Goal: Information Seeking & Learning: Check status

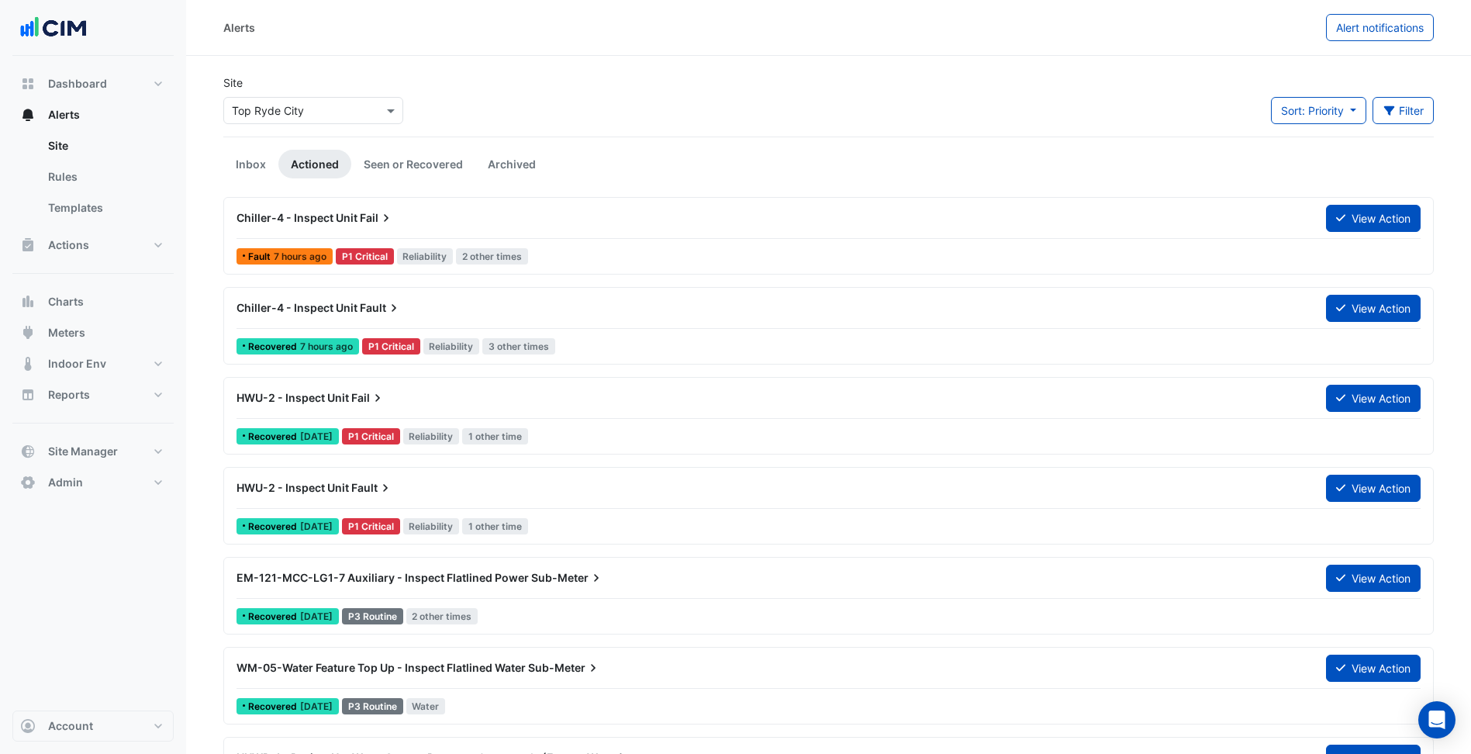
click at [312, 112] on input "text" at bounding box center [298, 111] width 132 height 16
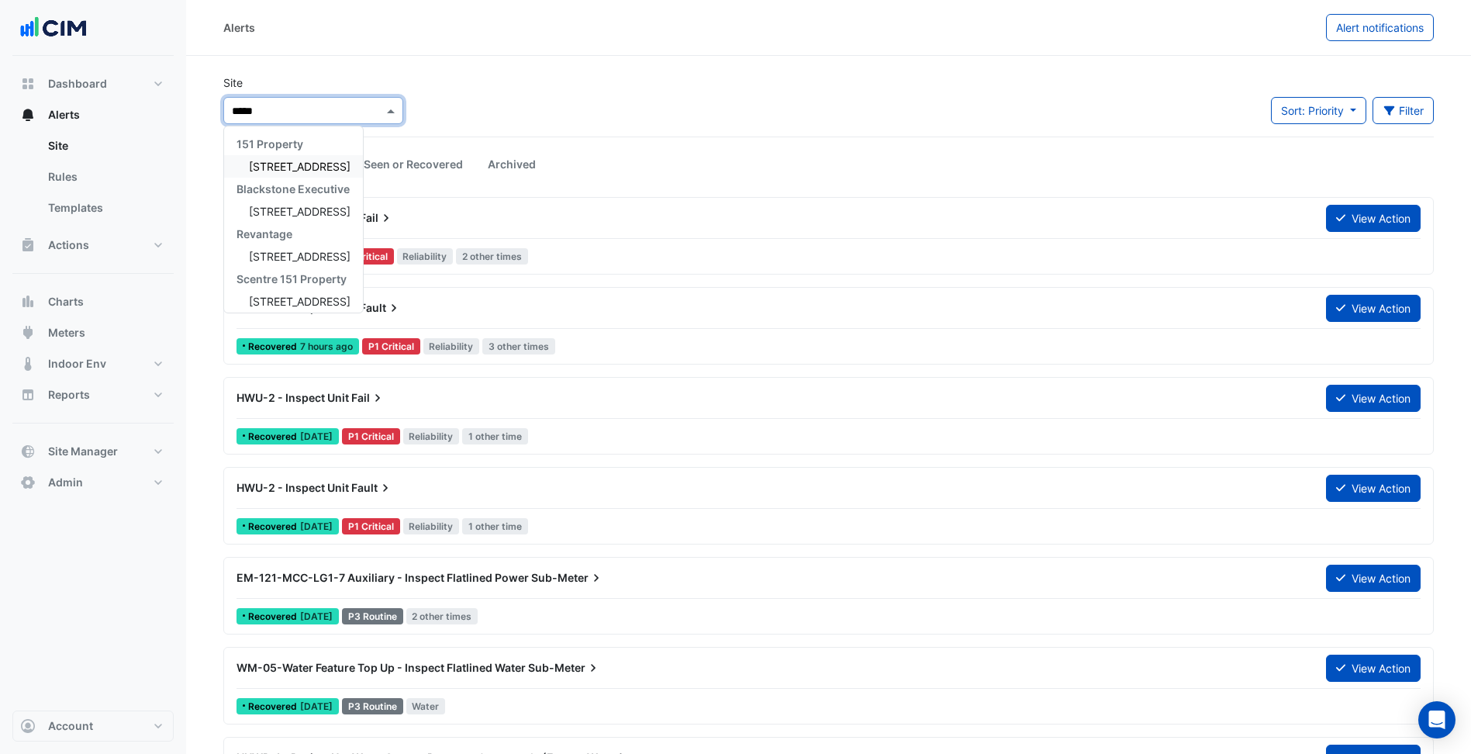
type input "******"
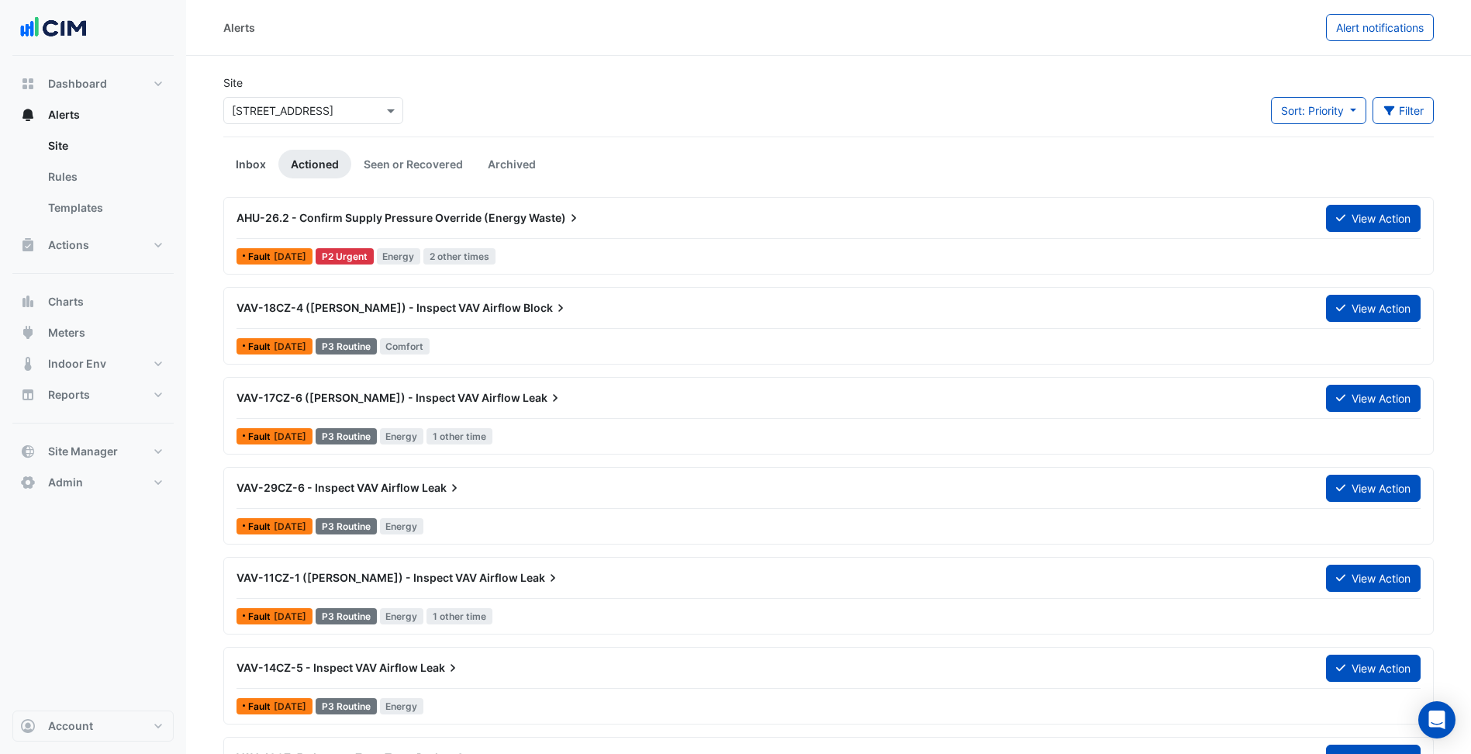
click at [250, 167] on link "Inbox" at bounding box center [250, 164] width 55 height 29
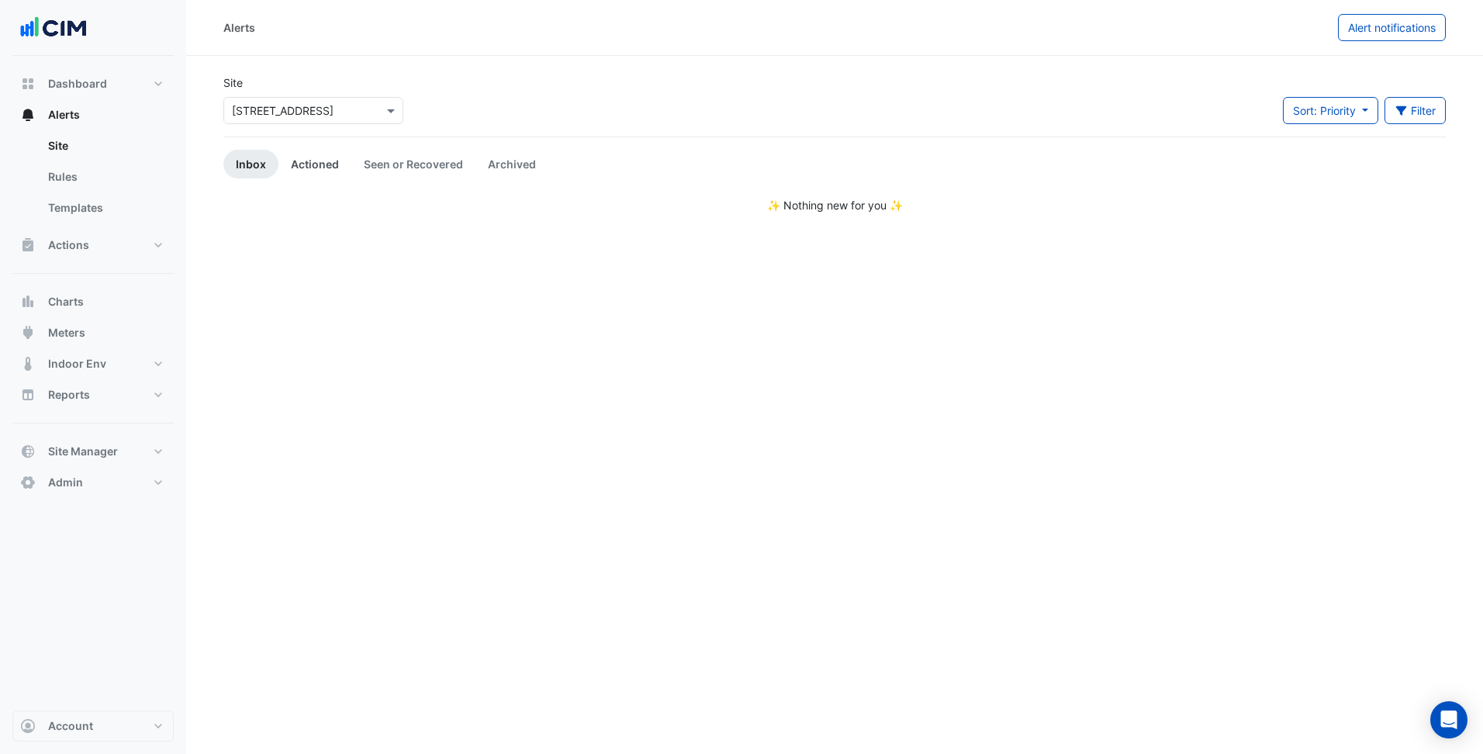
click at [297, 168] on link "Actioned" at bounding box center [314, 164] width 73 height 29
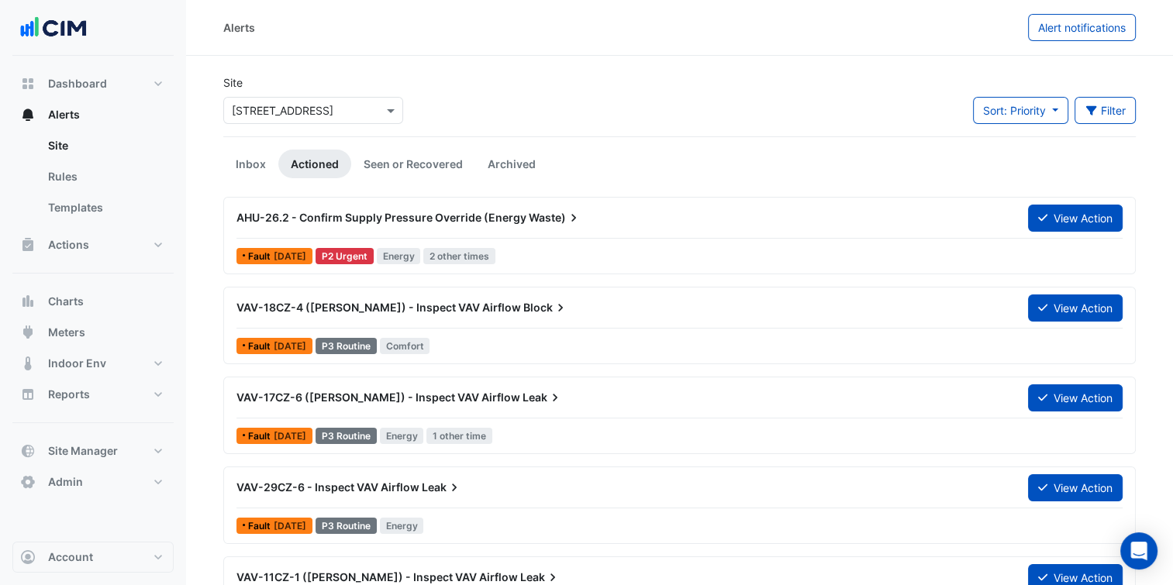
click at [335, 114] on input "text" at bounding box center [298, 111] width 132 height 16
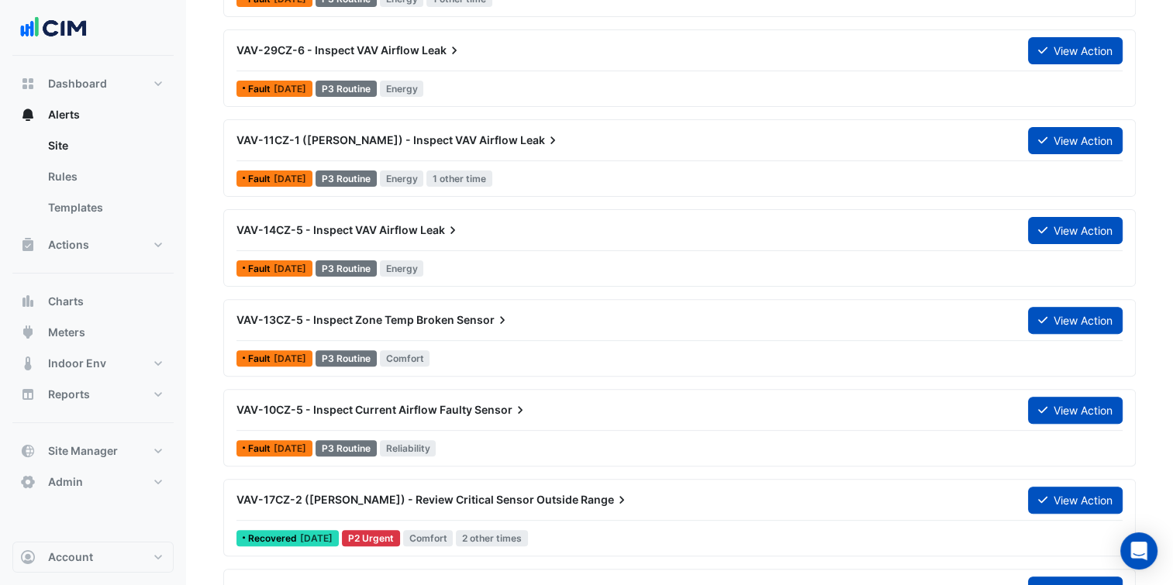
scroll to position [444, 0]
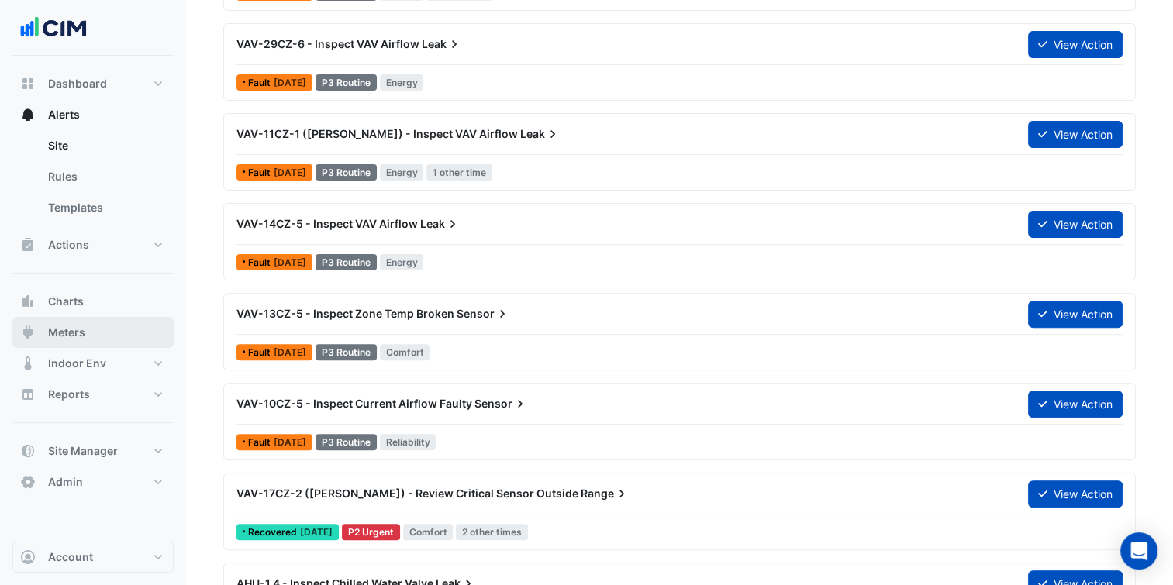
click at [124, 327] on button "Meters" at bounding box center [92, 332] width 161 height 31
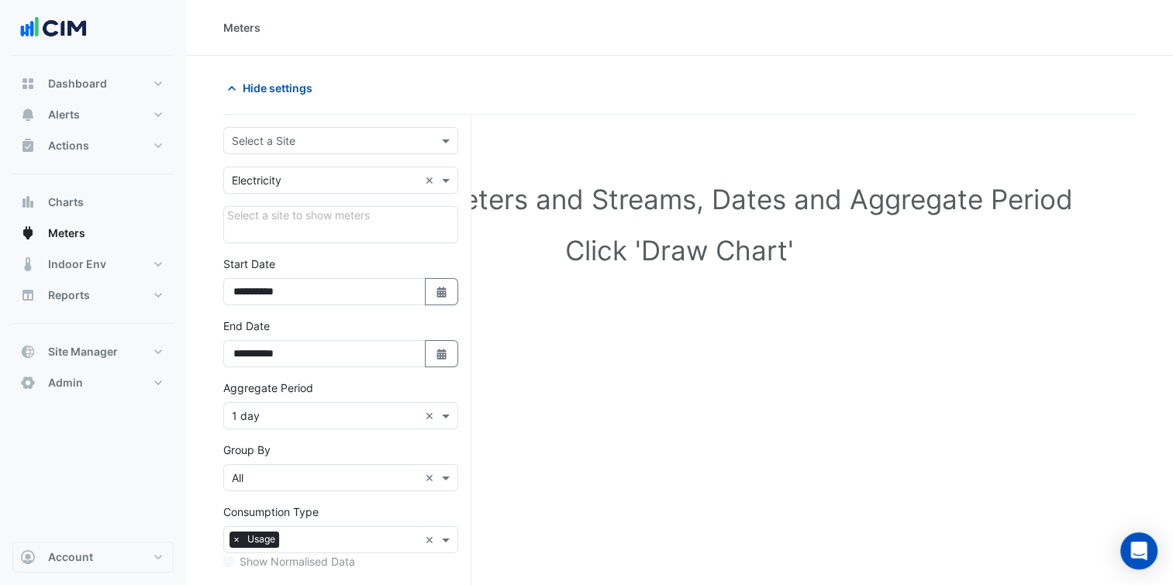
click at [388, 134] on input "text" at bounding box center [325, 141] width 187 height 16
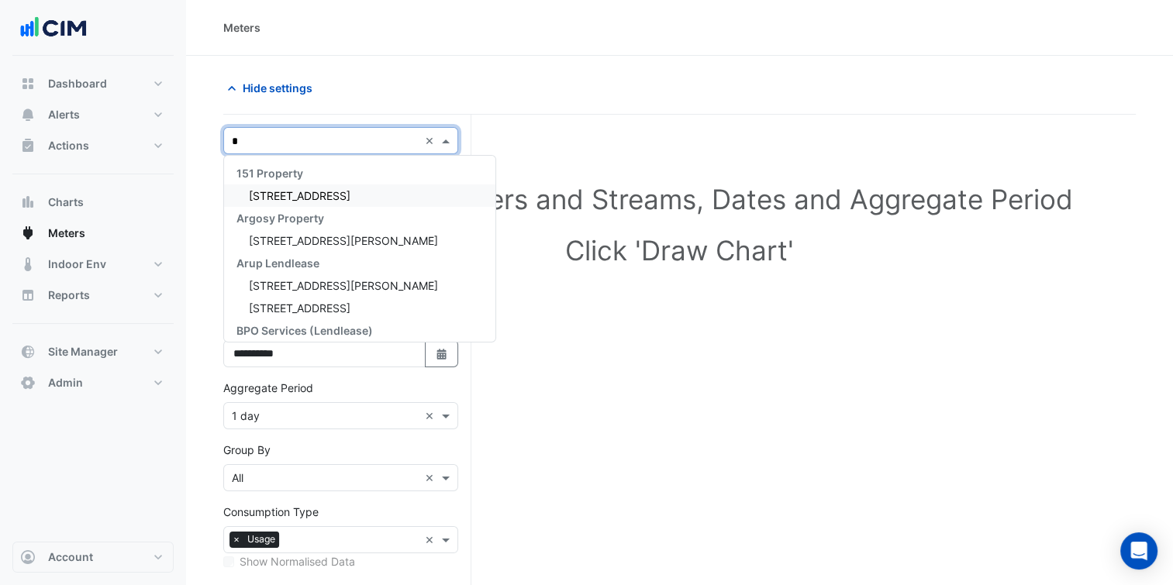
type input "**"
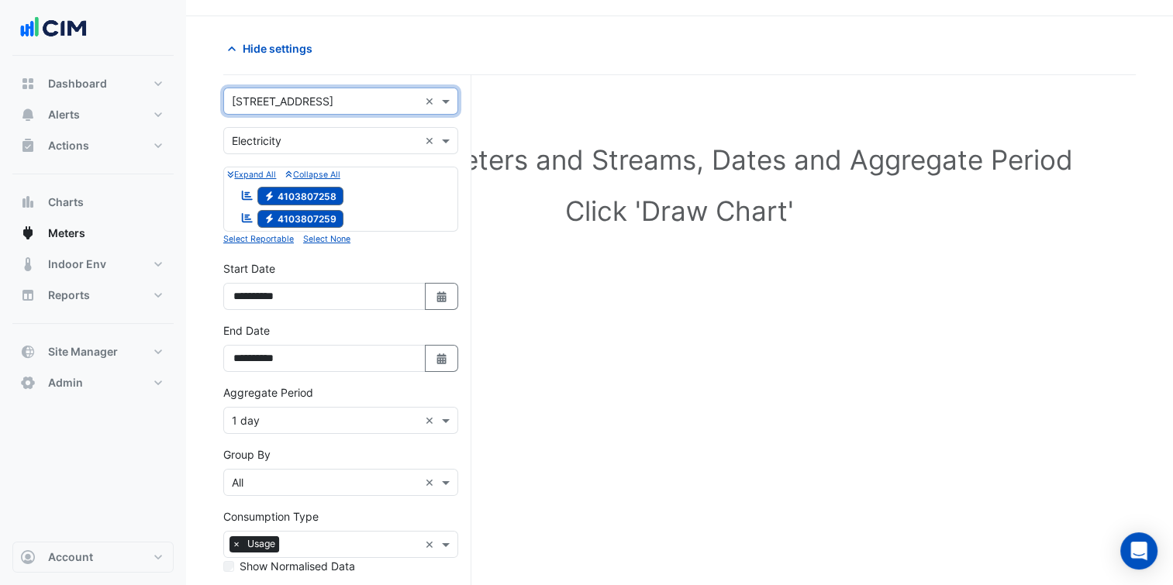
scroll to position [43, 0]
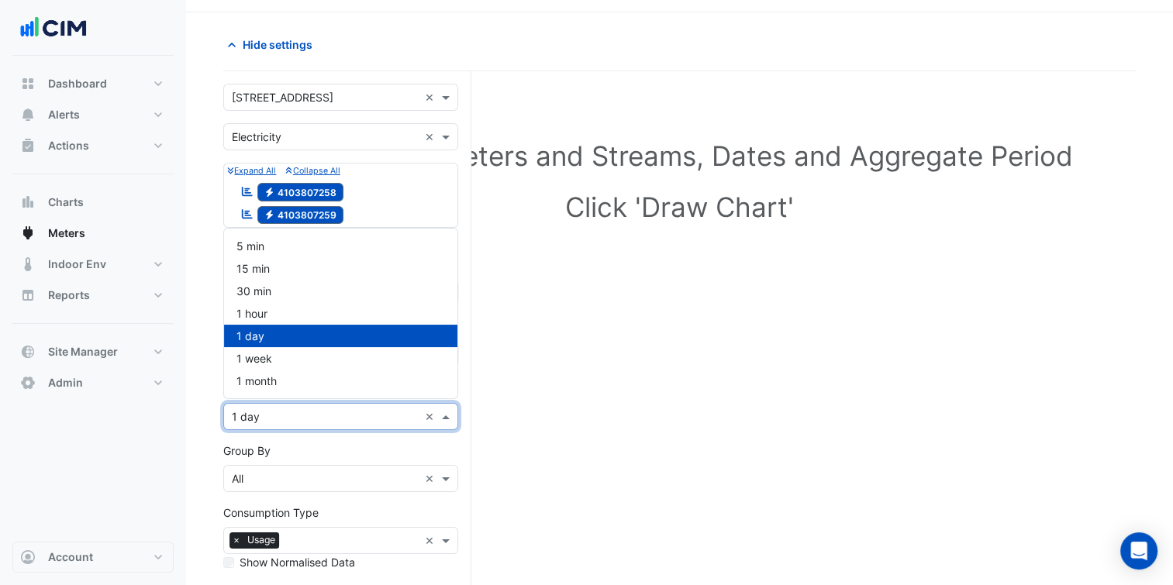
click at [295, 419] on input "text" at bounding box center [325, 417] width 187 height 16
click at [309, 299] on div "30 min" at bounding box center [340, 291] width 233 height 22
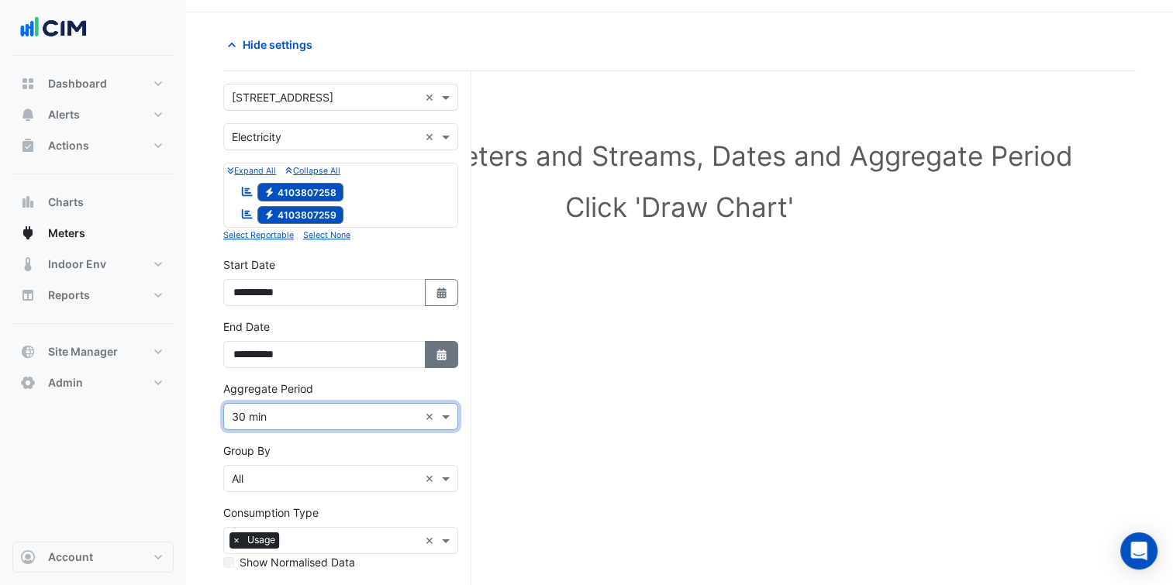
click at [456, 353] on button "Select Date" at bounding box center [442, 354] width 34 height 27
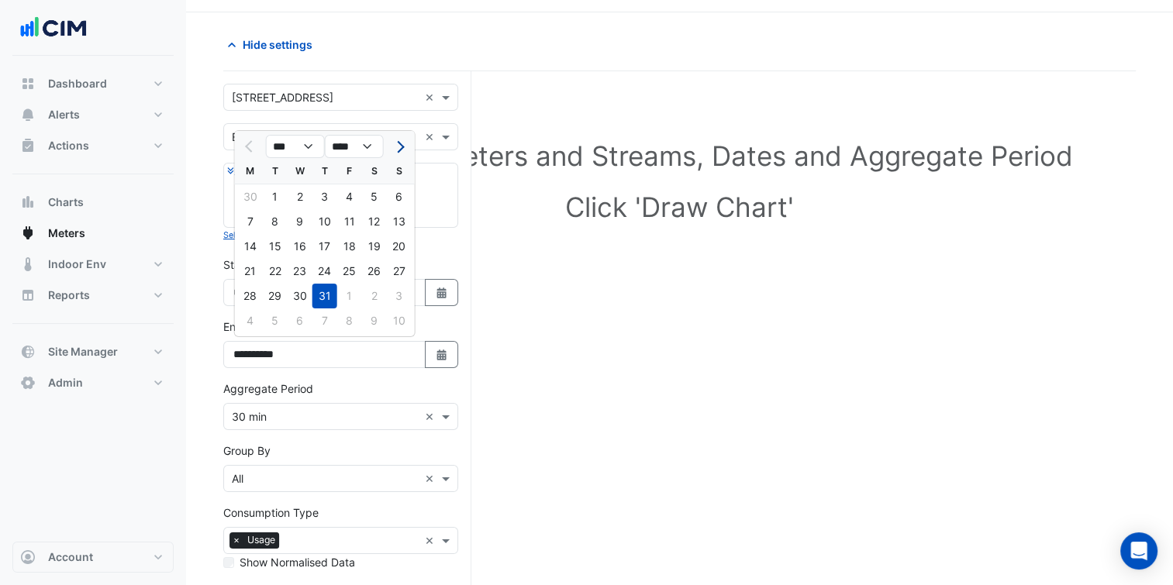
click at [402, 143] on button "Next month" at bounding box center [399, 146] width 19 height 25
select select "*"
click at [322, 292] on div "28" at bounding box center [325, 296] width 25 height 25
type input "**********"
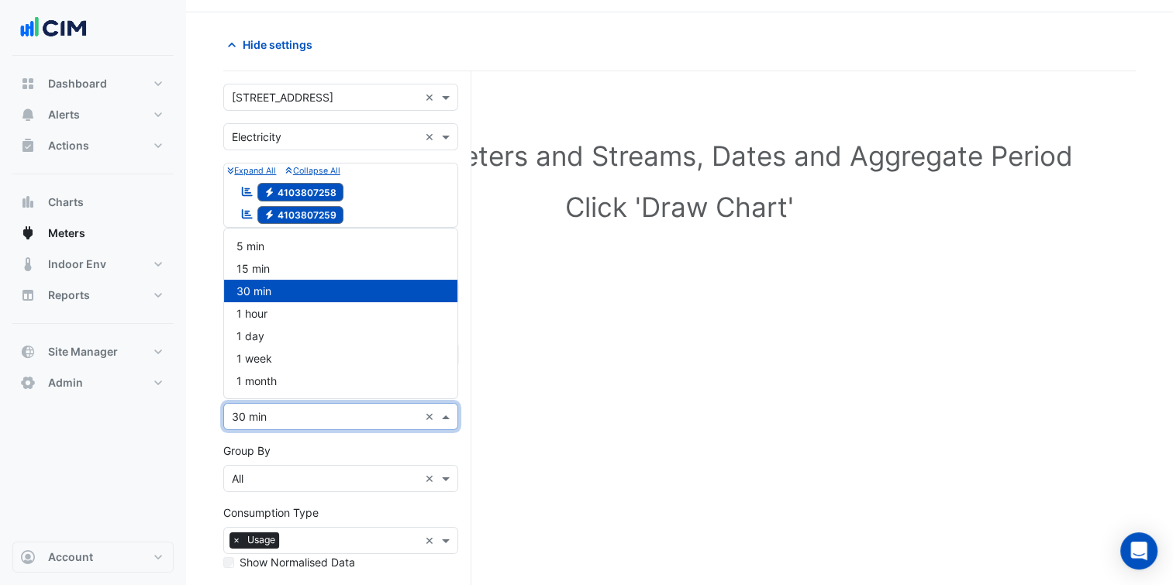
click at [299, 422] on div "Aggregate Period × 30 min ×" at bounding box center [340, 416] width 235 height 27
click at [210, 430] on section "Hide settings Select Site, Meters and Streams, Dates and Aggregate Period Click…" at bounding box center [679, 376] width 987 height 729
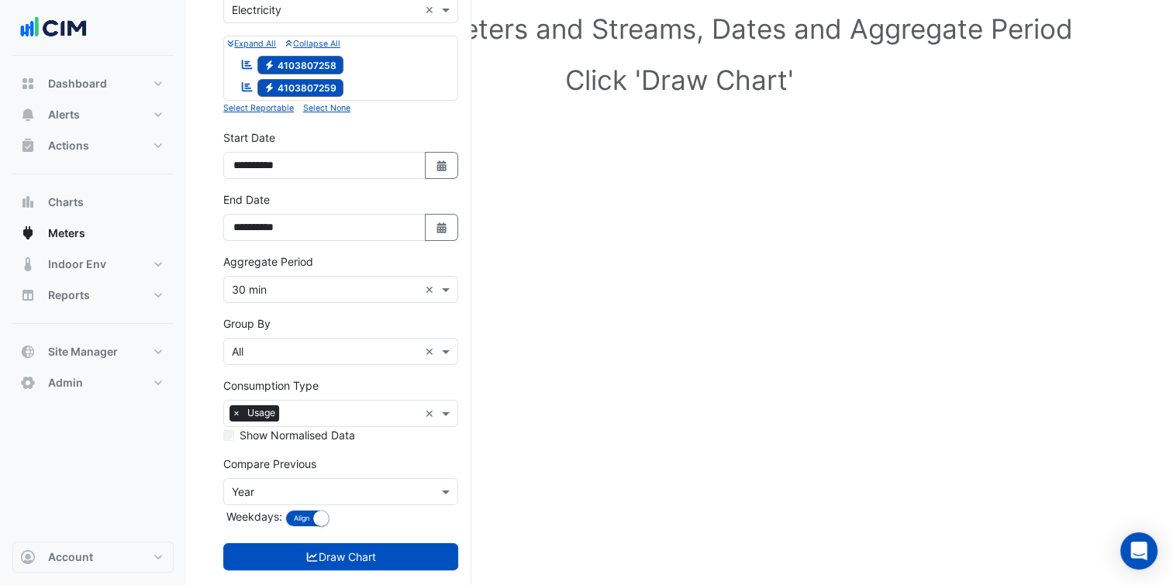
scroll to position [195, 0]
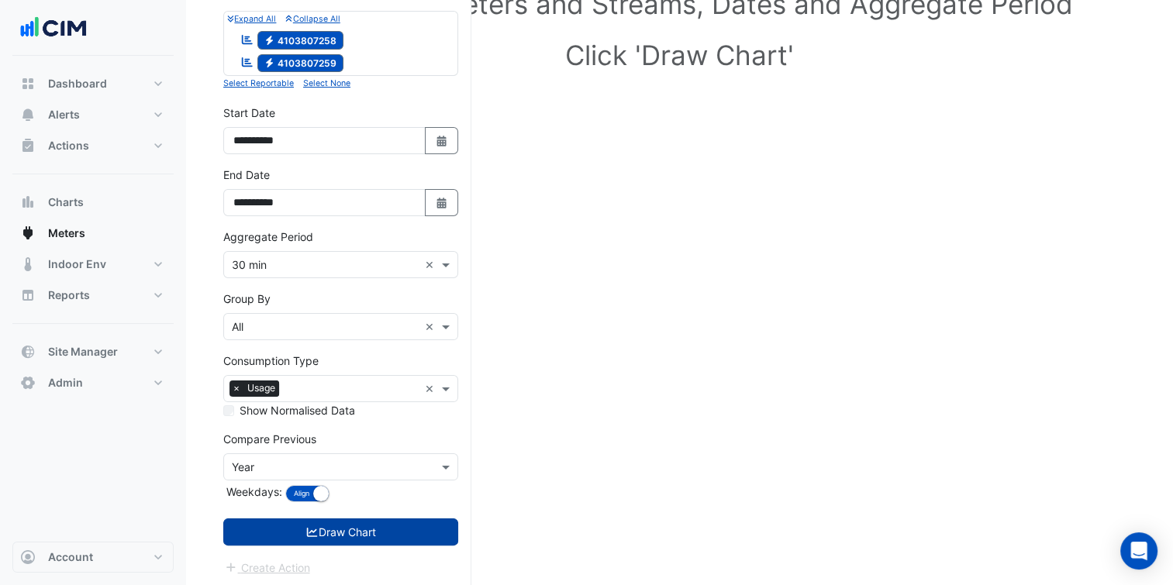
click at [295, 537] on button "Draw Chart" at bounding box center [340, 532] width 235 height 27
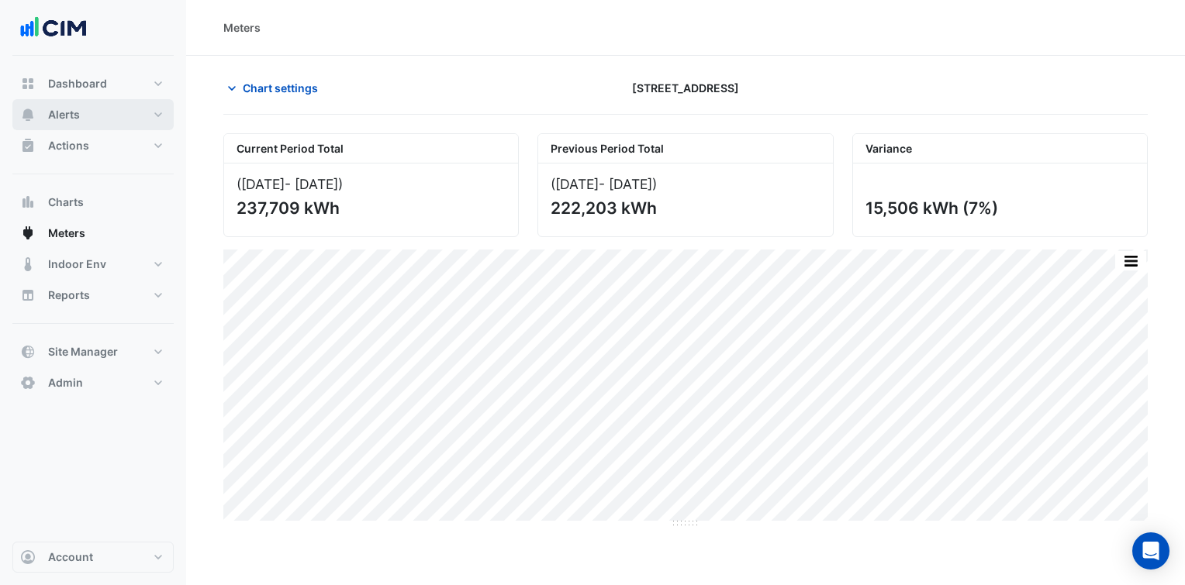
click at [119, 112] on button "Alerts" at bounding box center [92, 114] width 161 height 31
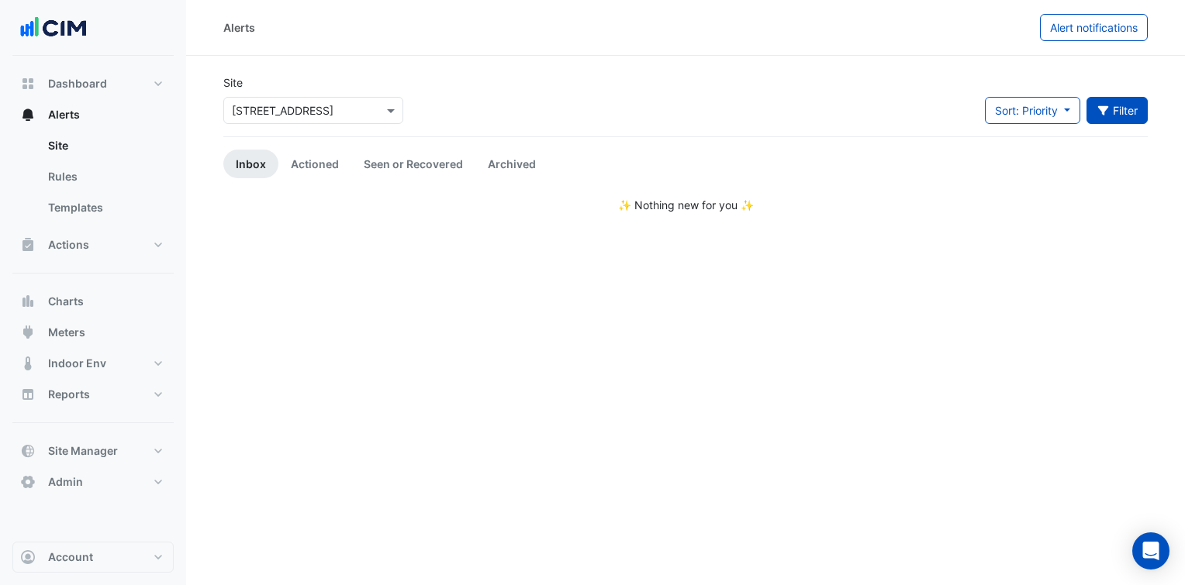
click at [1102, 118] on button "Filter" at bounding box center [1117, 110] width 62 height 27
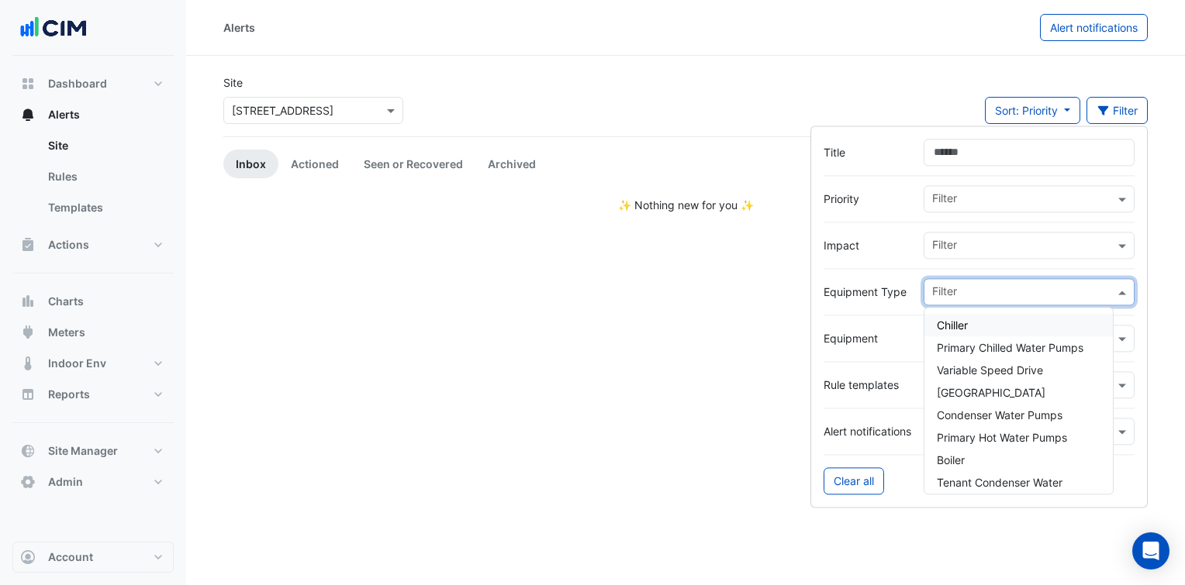
click at [1007, 295] on input "text" at bounding box center [1023, 293] width 182 height 16
click at [984, 392] on span "[GEOGRAPHIC_DATA]" at bounding box center [991, 392] width 109 height 13
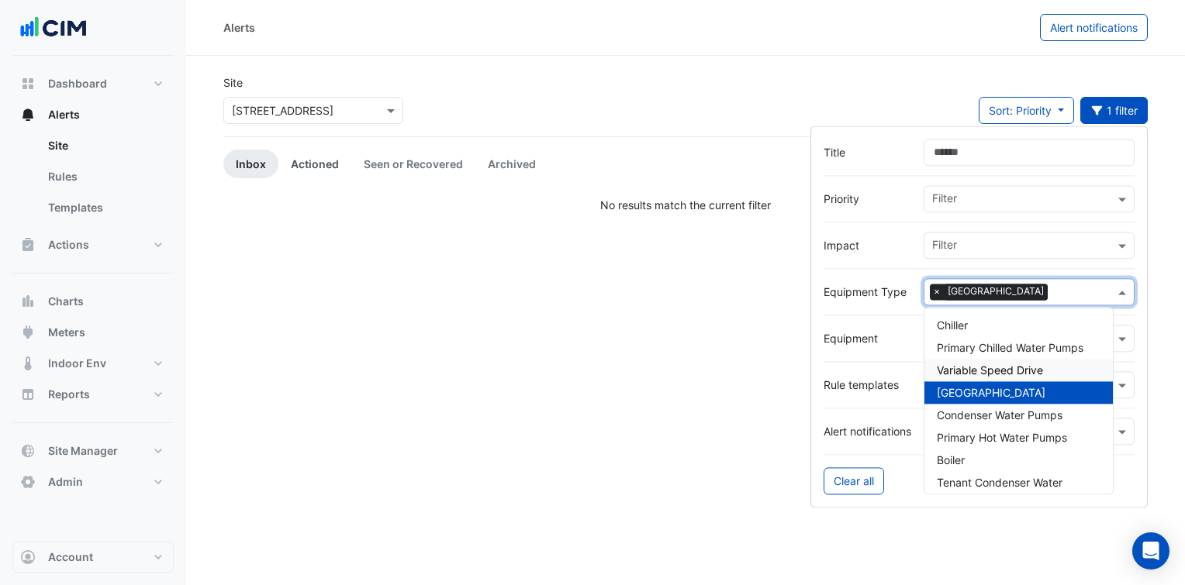
click at [330, 152] on link "Actioned" at bounding box center [314, 164] width 73 height 29
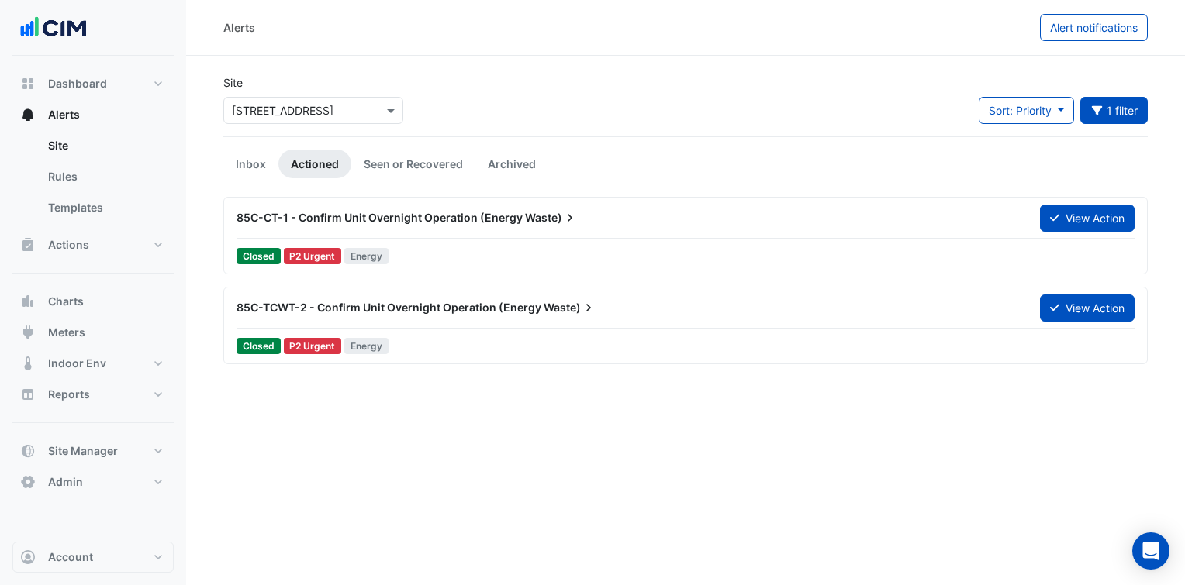
click at [484, 226] on div "85C-CT-1 - Confirm Unit Overnight Operation (Energy Waste)" at bounding box center [628, 218] width 803 height 28
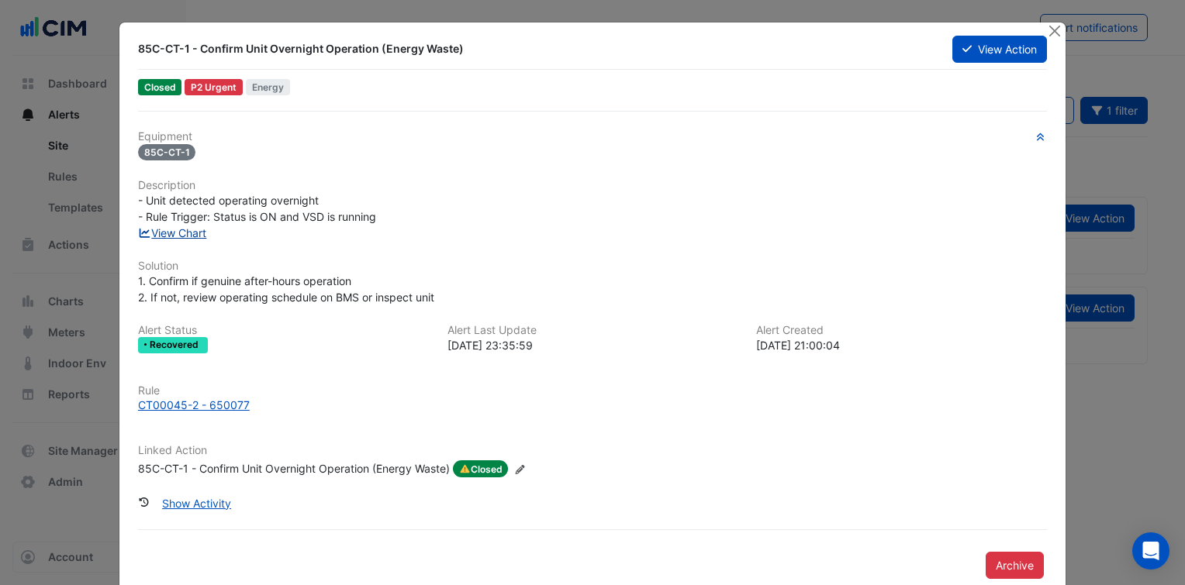
click at [186, 229] on link "View Chart" at bounding box center [172, 232] width 69 height 13
click at [181, 416] on div "Rule CT00045-2 - 650077" at bounding box center [592, 406] width 927 height 42
click at [195, 405] on div "CT00045-2 - 650077" at bounding box center [194, 405] width 112 height 16
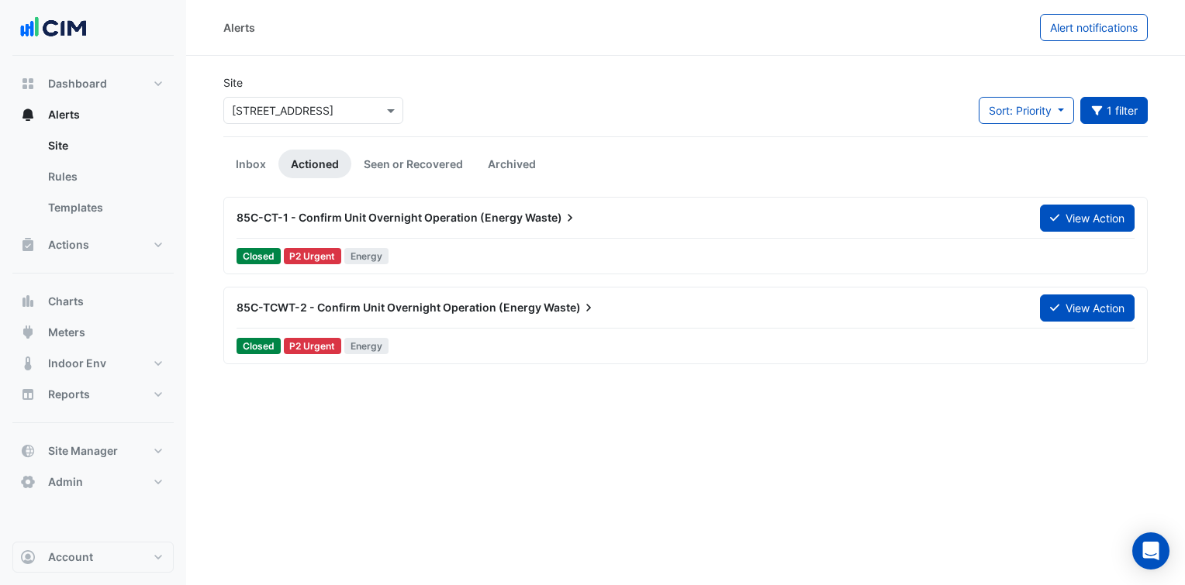
click at [445, 233] on div "85C-CT-1 - Confirm Unit Overnight Operation (Energy Waste) View Action" at bounding box center [686, 221] width 898 height 35
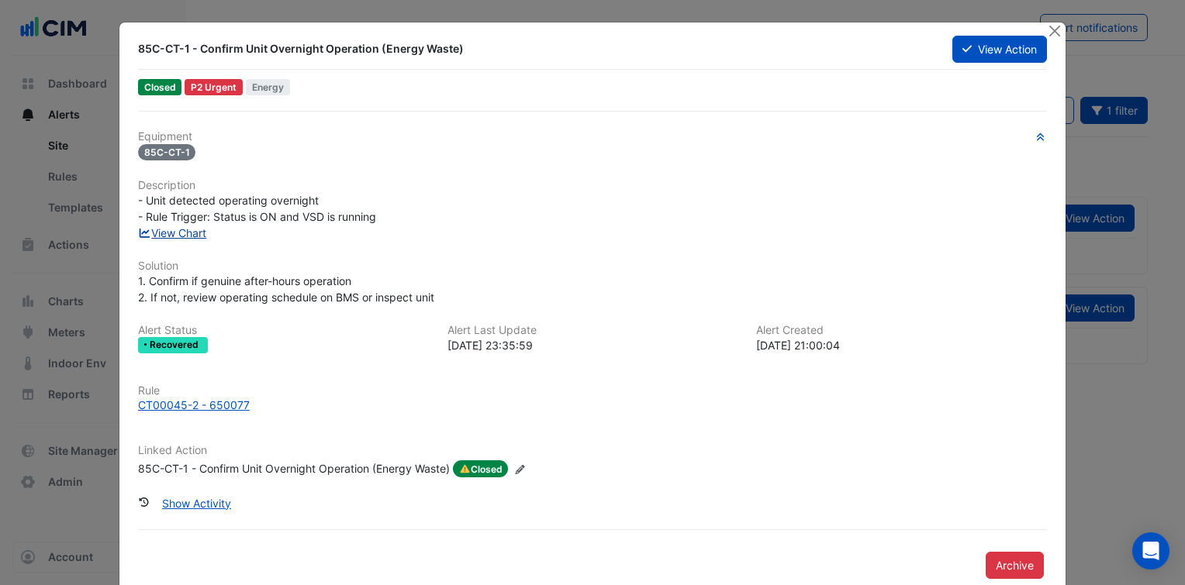
click at [196, 233] on link "View Chart" at bounding box center [172, 232] width 69 height 13
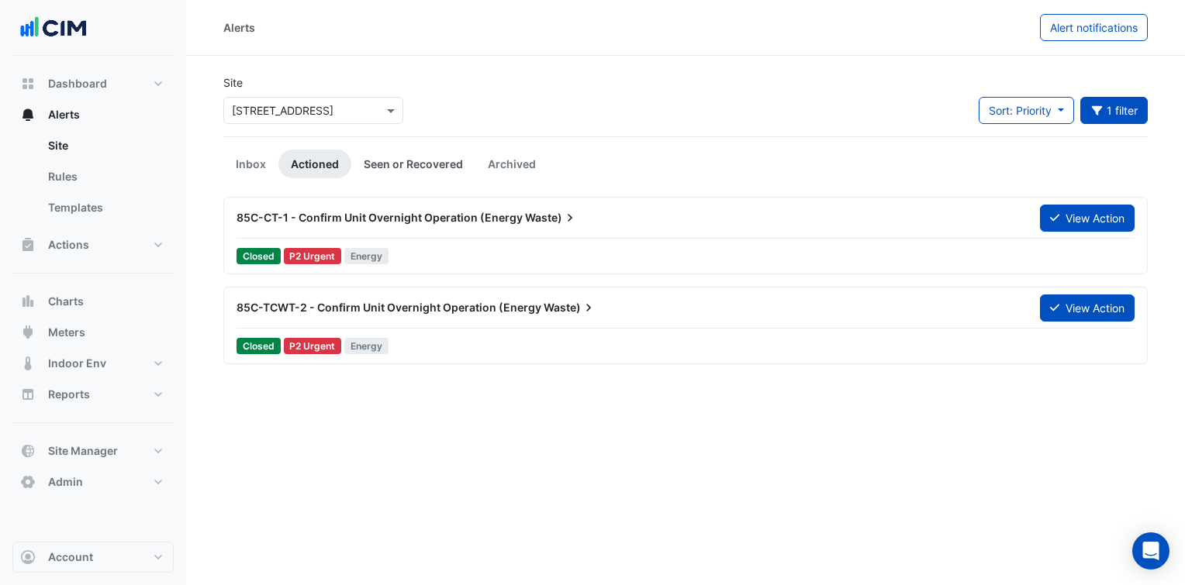
click at [389, 161] on link "Seen or Recovered" at bounding box center [413, 164] width 124 height 29
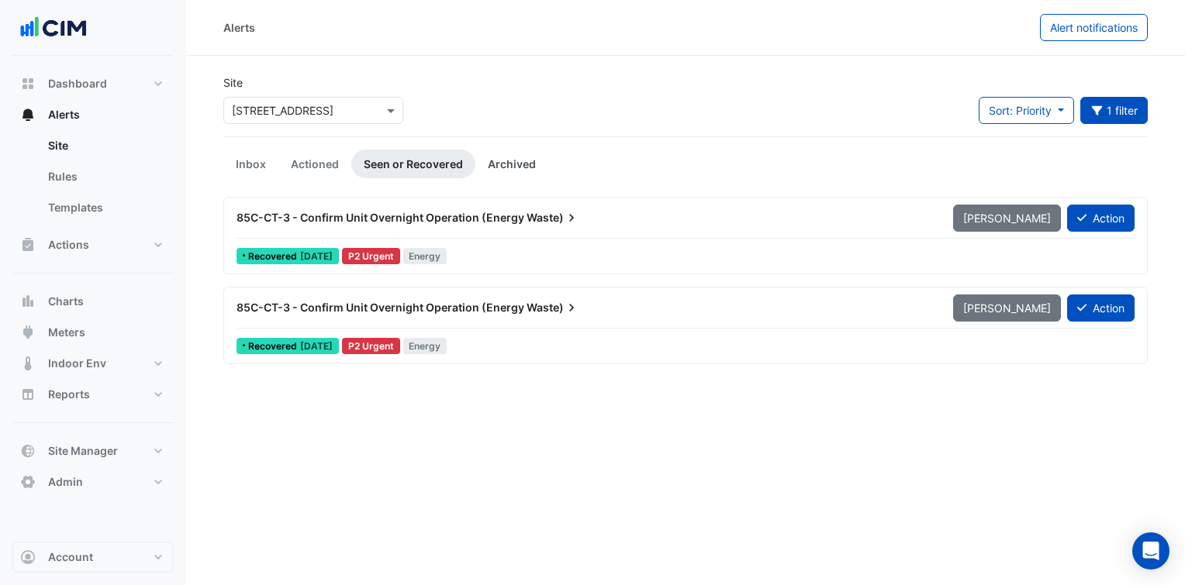
click at [506, 161] on link "Archived" at bounding box center [511, 164] width 73 height 29
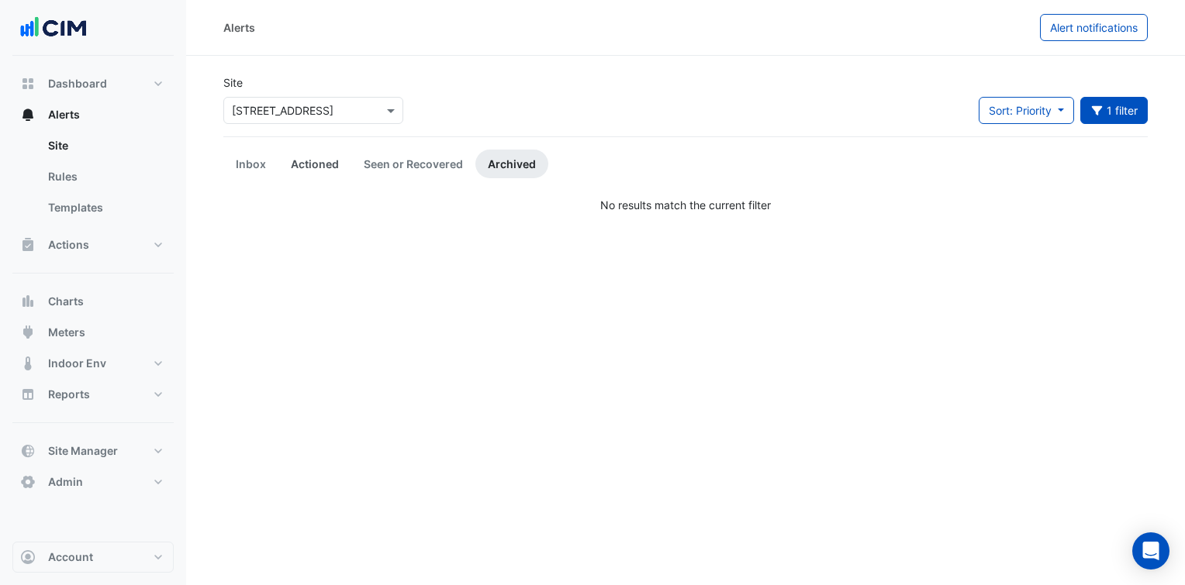
click at [337, 161] on link "Actioned" at bounding box center [314, 164] width 73 height 29
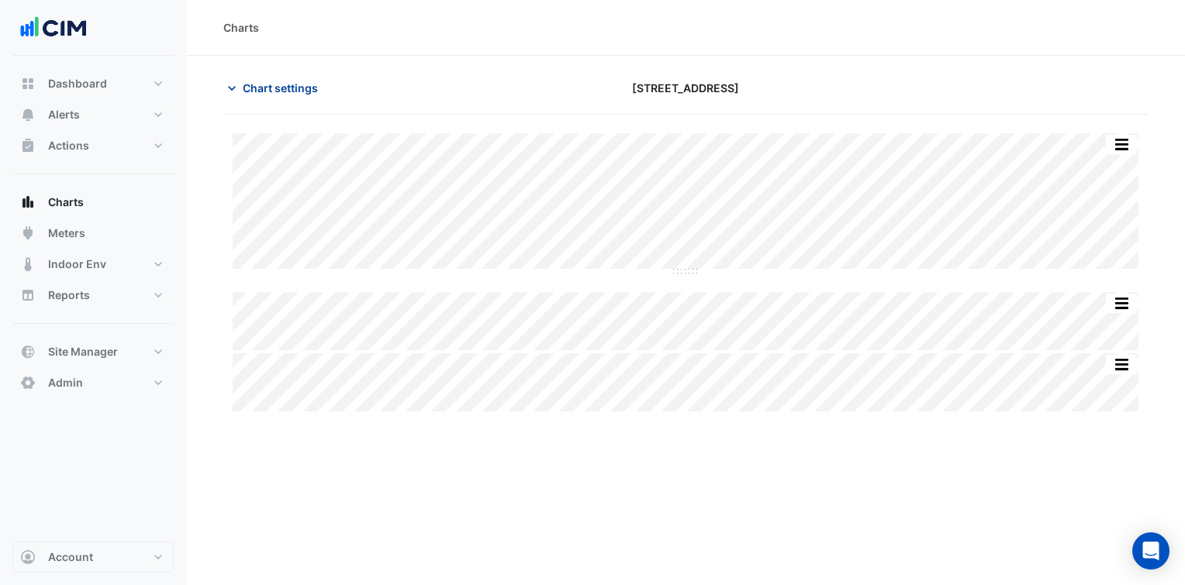
click at [285, 94] on span "Chart settings" at bounding box center [280, 88] width 75 height 16
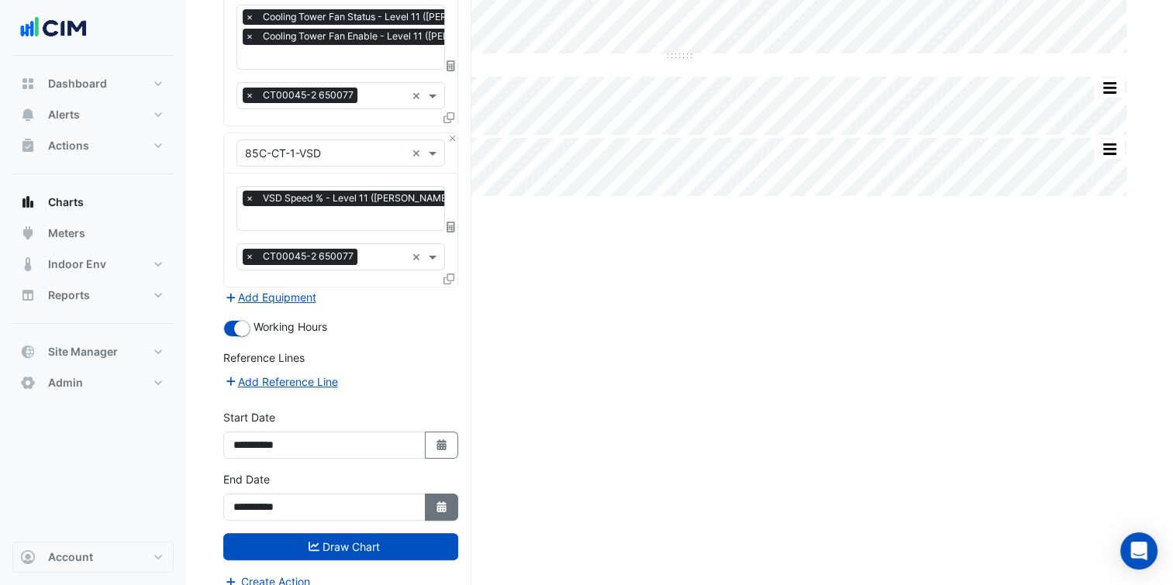
scroll to position [216, 0]
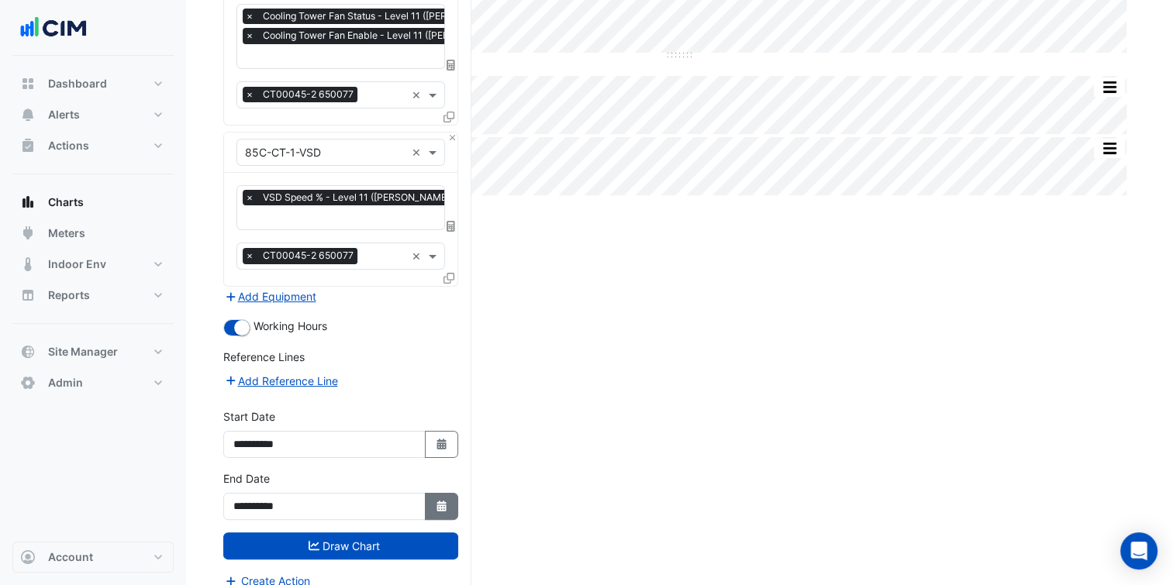
click at [439, 501] on icon "button" at bounding box center [441, 506] width 9 height 11
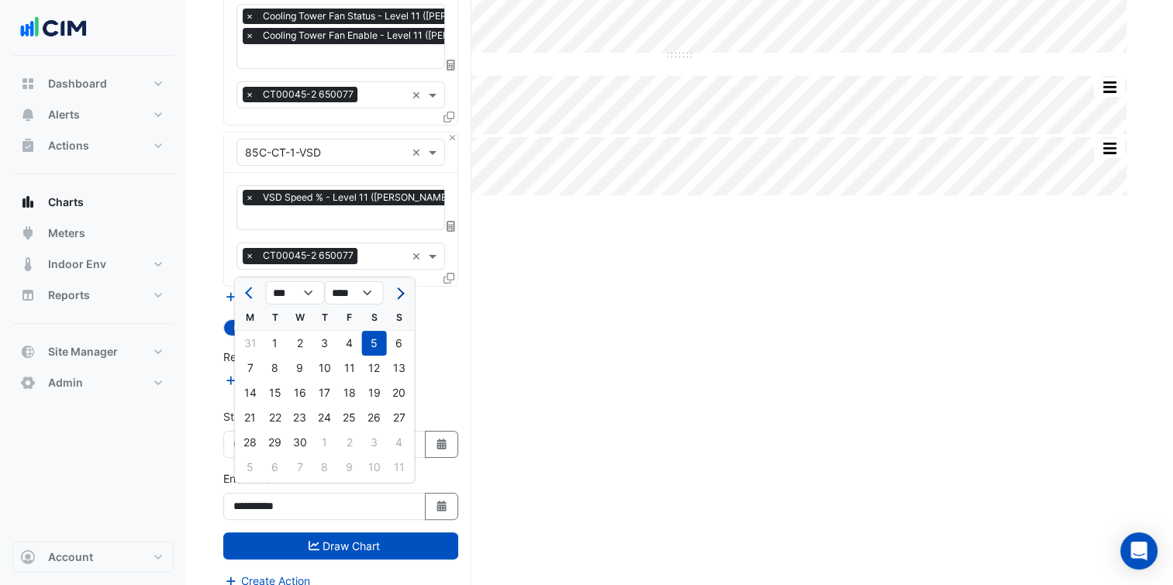
click at [399, 291] on span "Next month" at bounding box center [398, 294] width 12 height 12
select select "*"
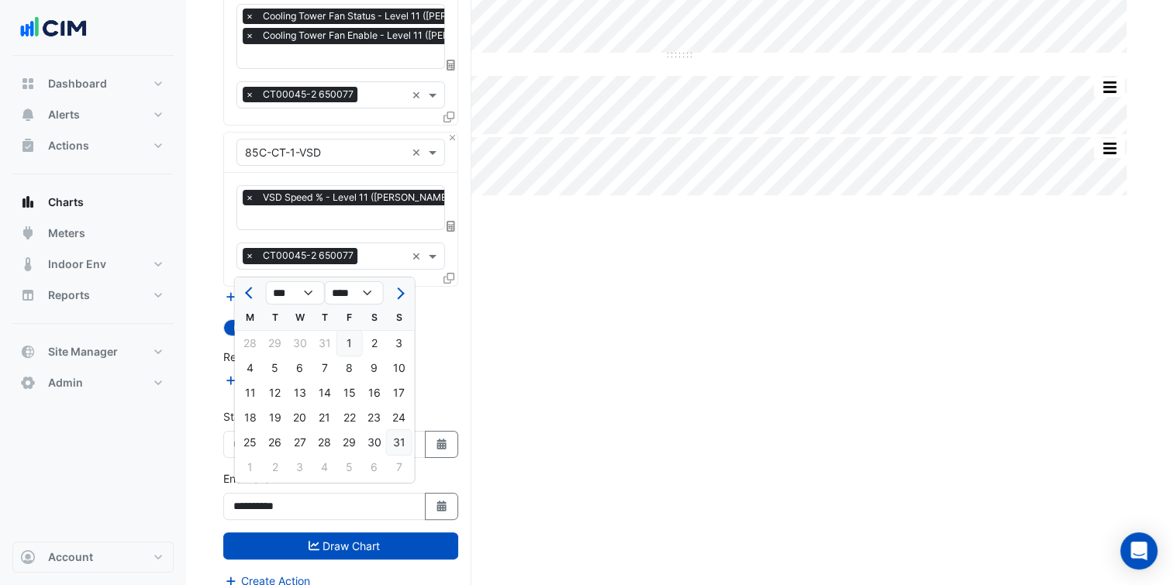
click at [398, 440] on div "31" at bounding box center [399, 442] width 25 height 25
type input "**********"
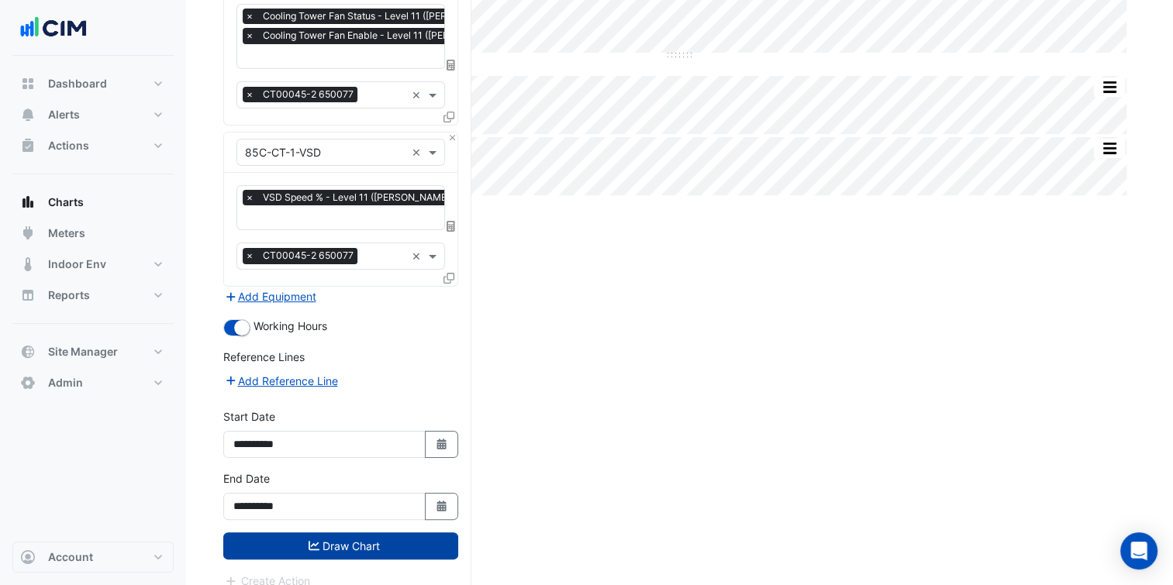
click at [405, 538] on button "Draw Chart" at bounding box center [340, 546] width 235 height 27
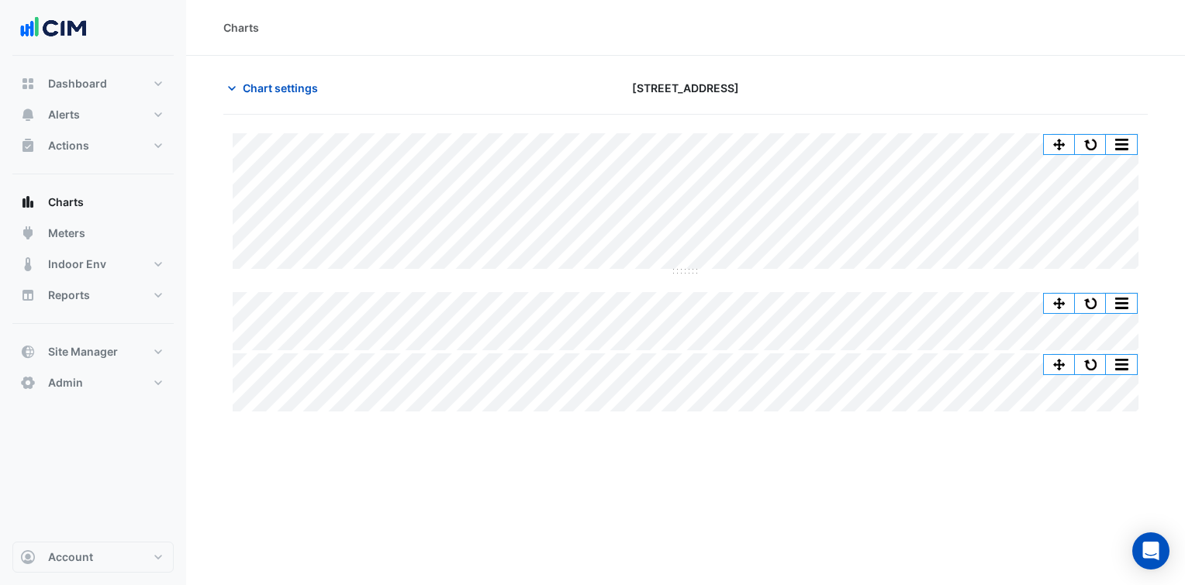
click at [248, 430] on div "Charts Chart settings 85 Castlereagh St Split by Equip Split All Split None Pri…" at bounding box center [685, 292] width 999 height 585
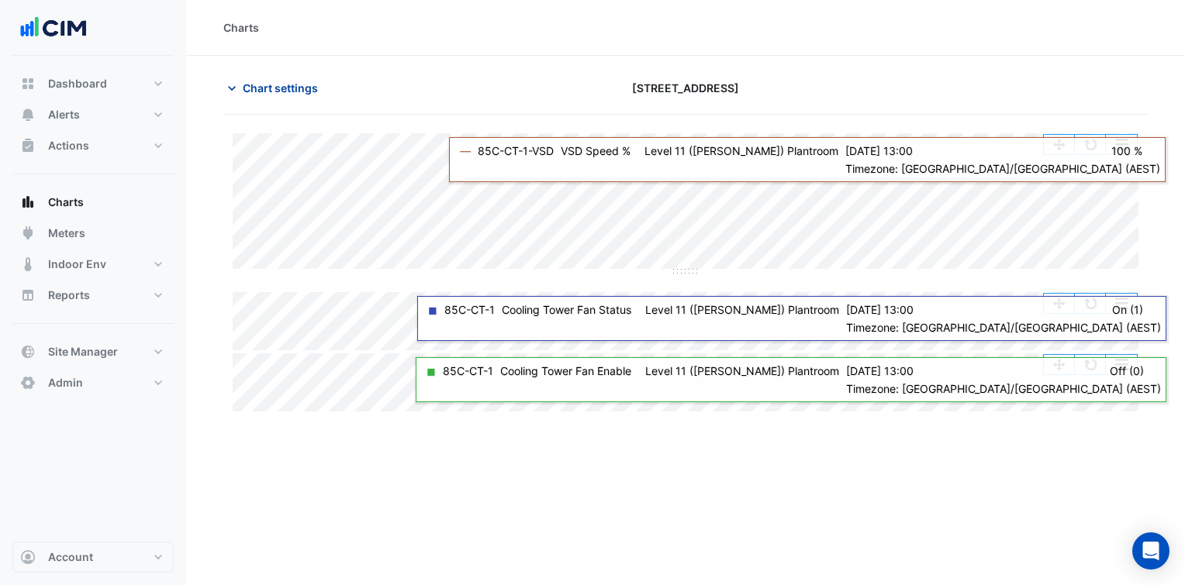
click at [300, 82] on span "Chart settings" at bounding box center [280, 88] width 75 height 16
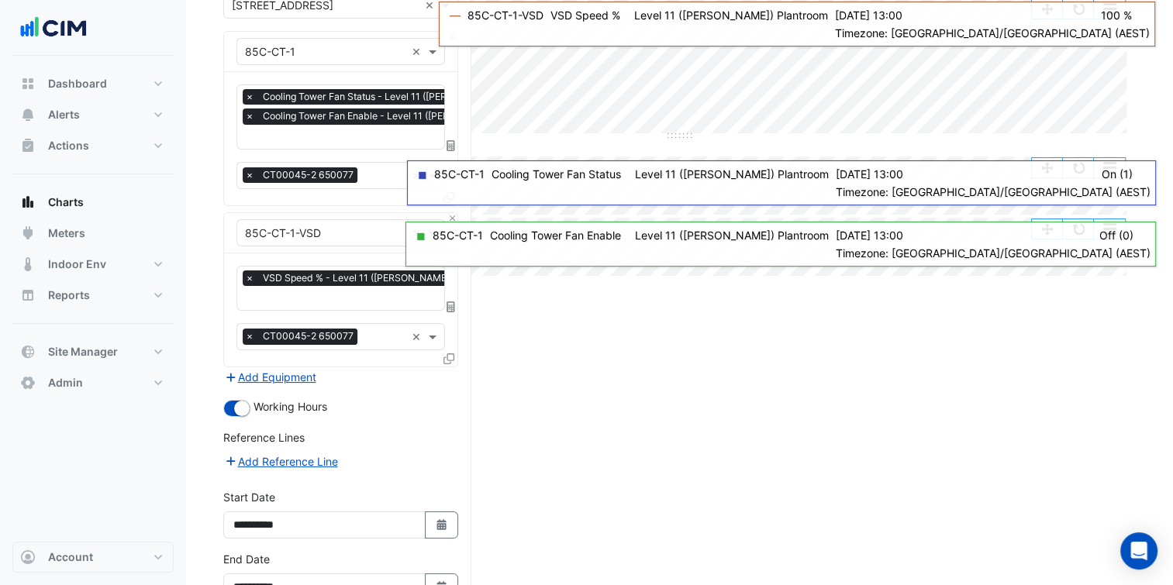
scroll to position [140, 0]
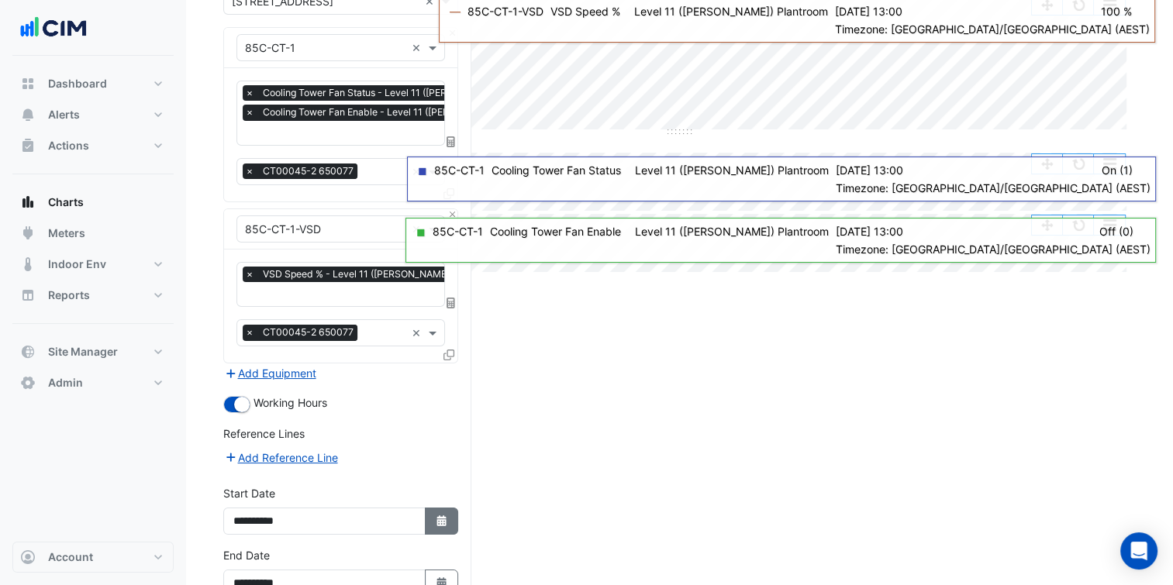
click at [426, 518] on button "Select Date" at bounding box center [442, 521] width 34 height 27
select select "*"
select select "****"
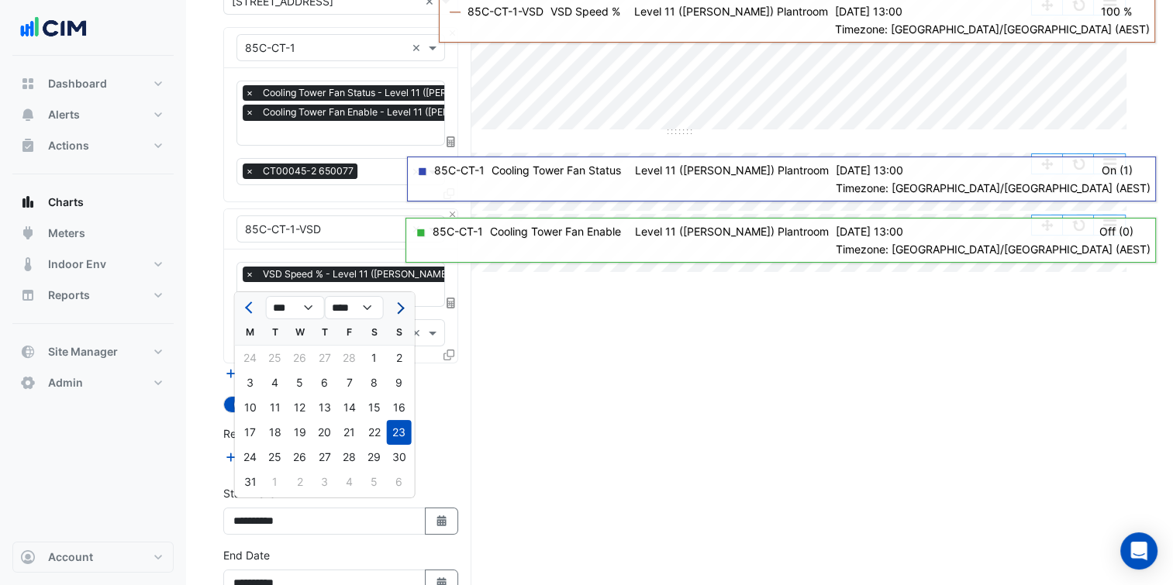
click at [399, 306] on span "Next month" at bounding box center [398, 308] width 12 height 12
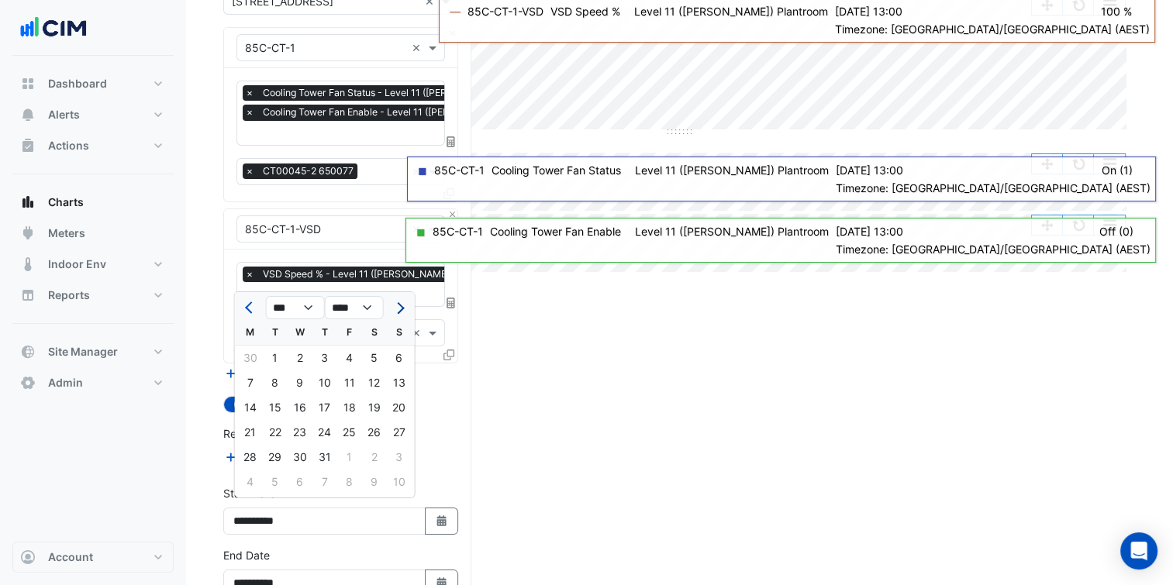
select select "*"
click at [249, 416] on div "11" at bounding box center [250, 407] width 25 height 25
type input "**********"
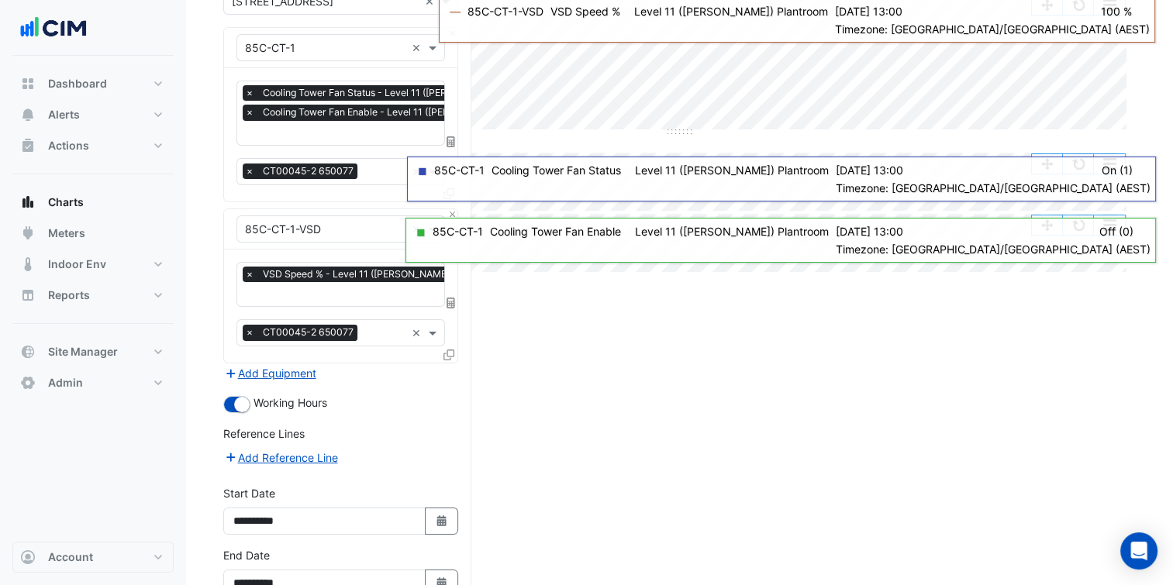
scroll to position [224, 0]
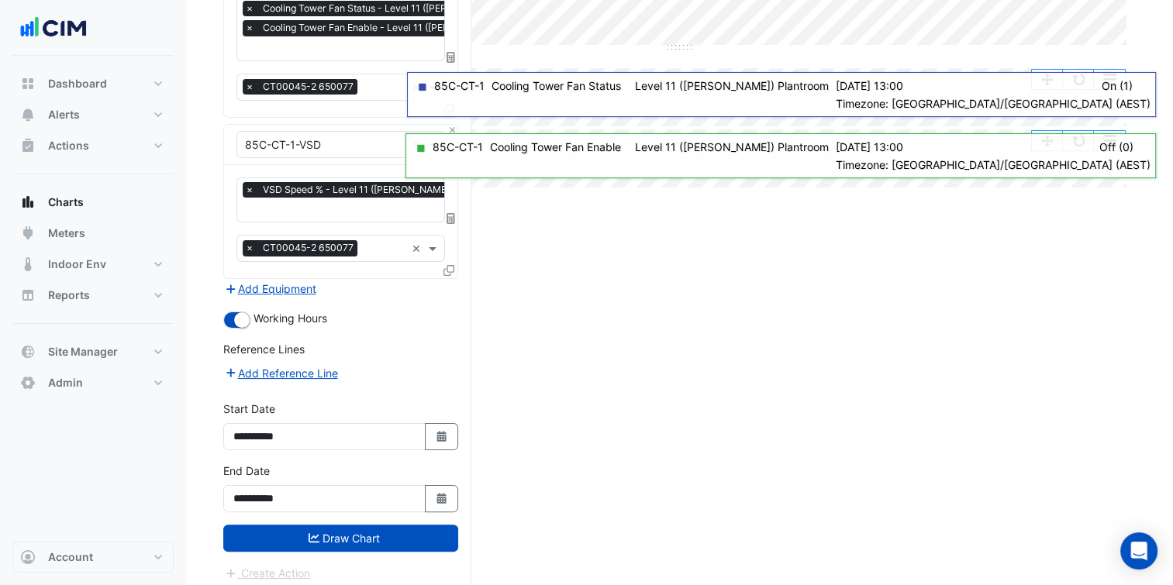
click at [295, 525] on button "Draw Chart" at bounding box center [340, 538] width 235 height 27
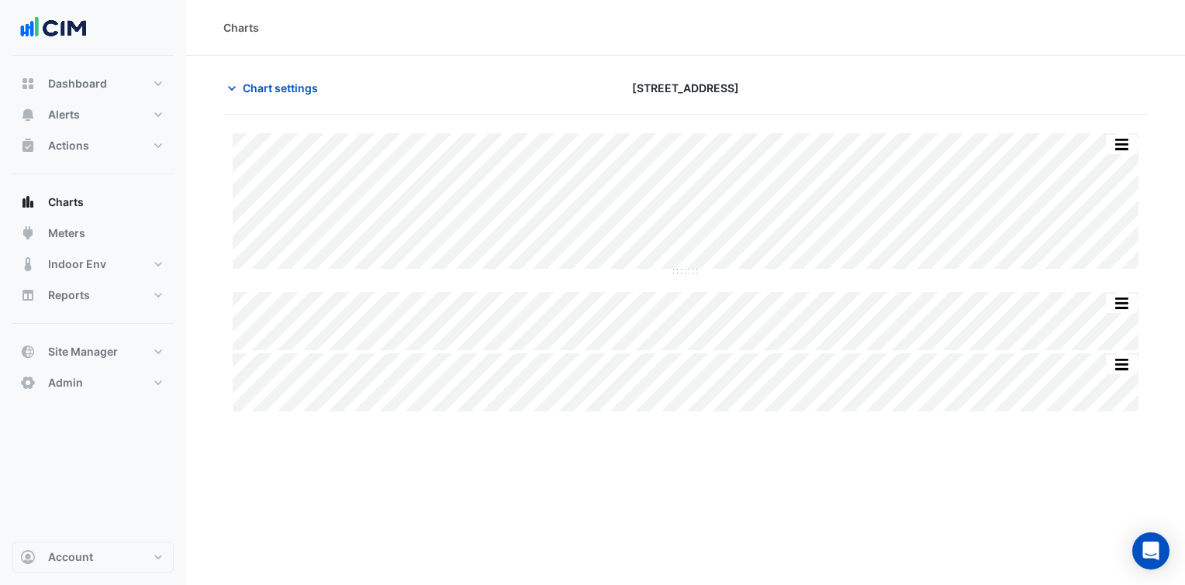
click at [485, 16] on div "Charts" at bounding box center [685, 28] width 999 height 56
click at [285, 88] on span "Chart settings" at bounding box center [280, 88] width 75 height 16
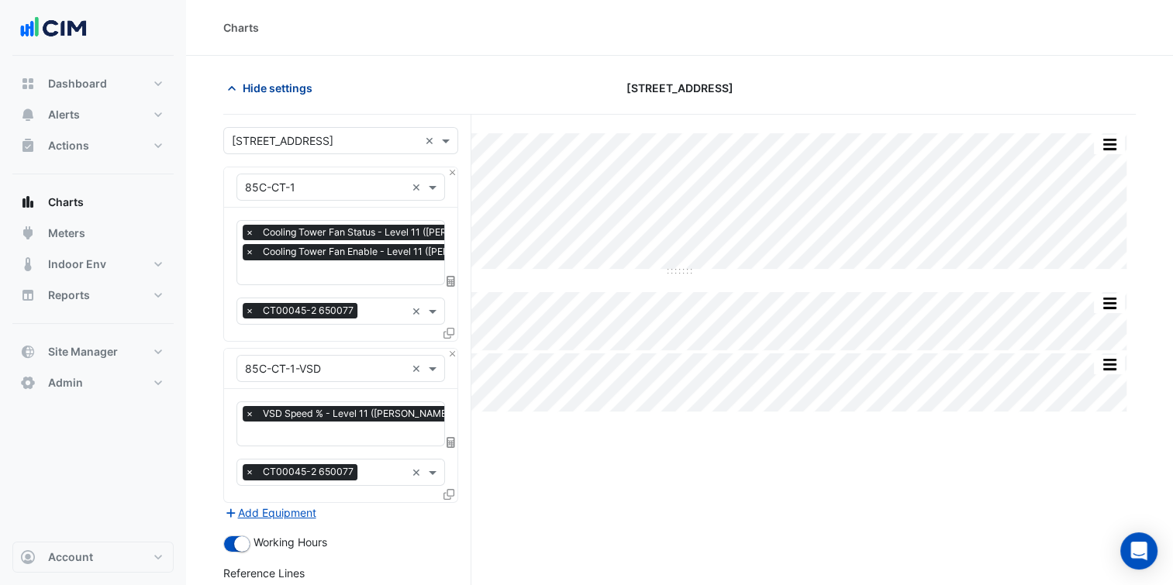
click at [300, 94] on span "Hide settings" at bounding box center [278, 88] width 70 height 16
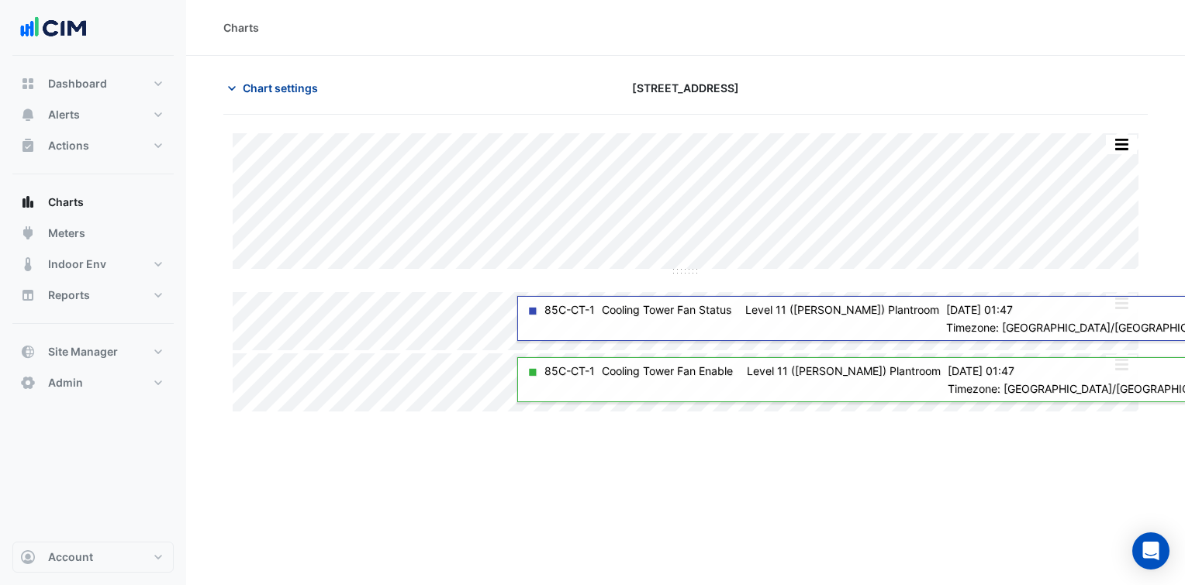
click at [292, 93] on span "Chart settings" at bounding box center [280, 88] width 75 height 16
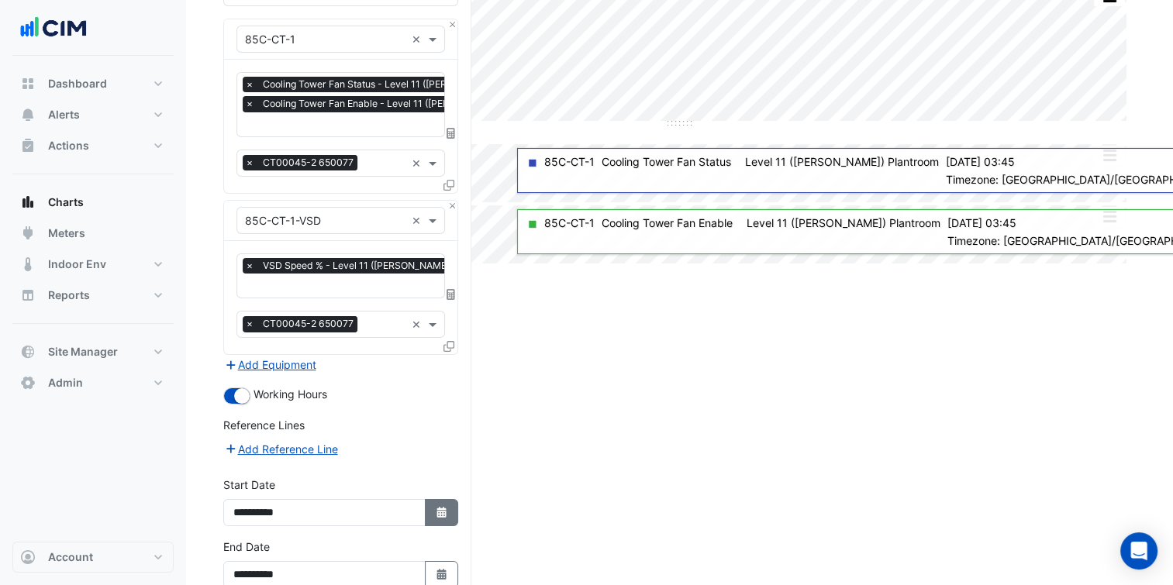
scroll to position [149, 0]
click at [444, 506] on icon "Select Date" at bounding box center [442, 511] width 14 height 11
select select "*"
select select "****"
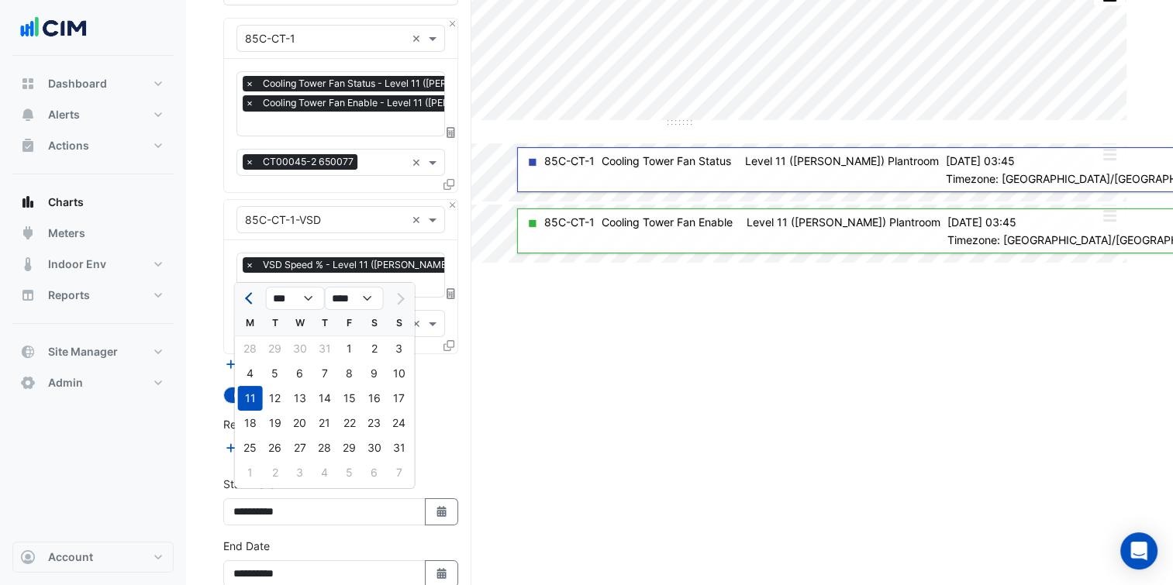
click at [246, 301] on span "Previous month" at bounding box center [251, 299] width 12 height 12
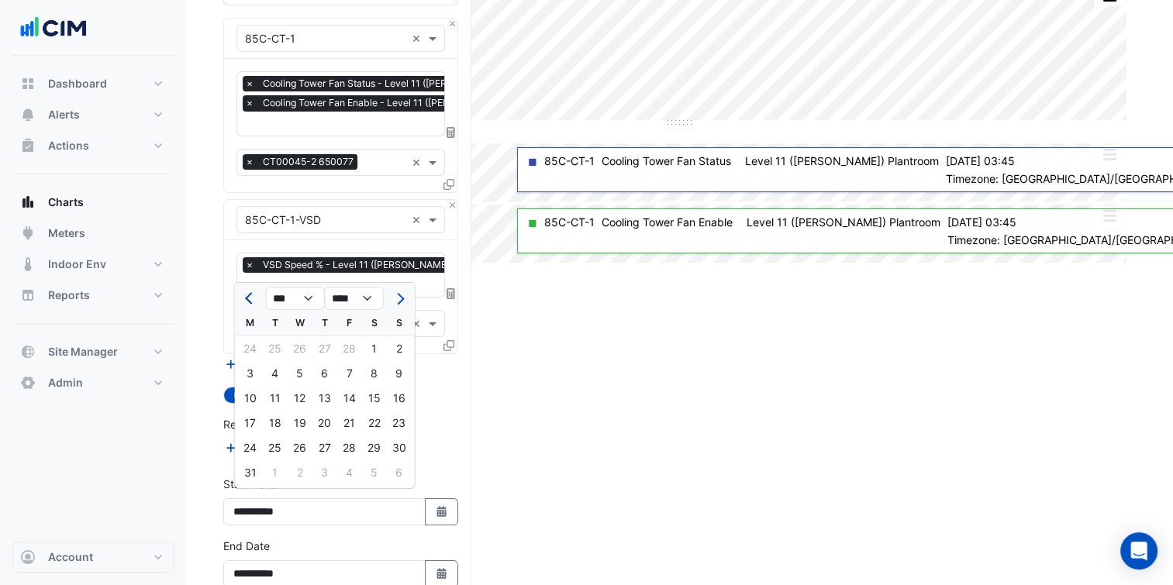
click at [246, 301] on span "Previous month" at bounding box center [251, 299] width 12 height 12
select select "*"
click at [301, 347] on div "1" at bounding box center [300, 349] width 25 height 25
type input "**********"
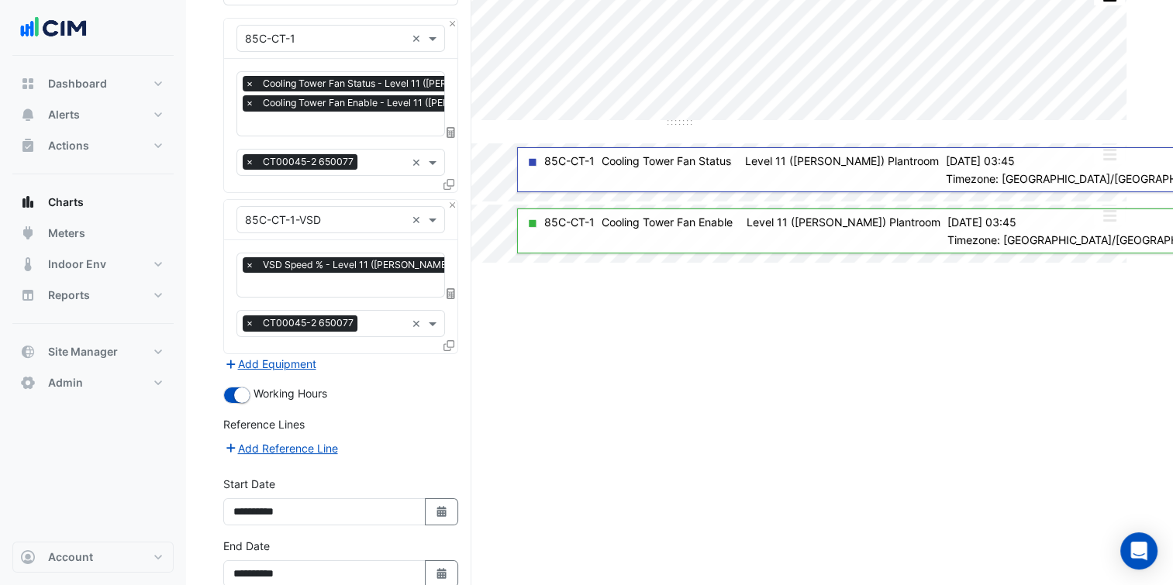
scroll to position [224, 0]
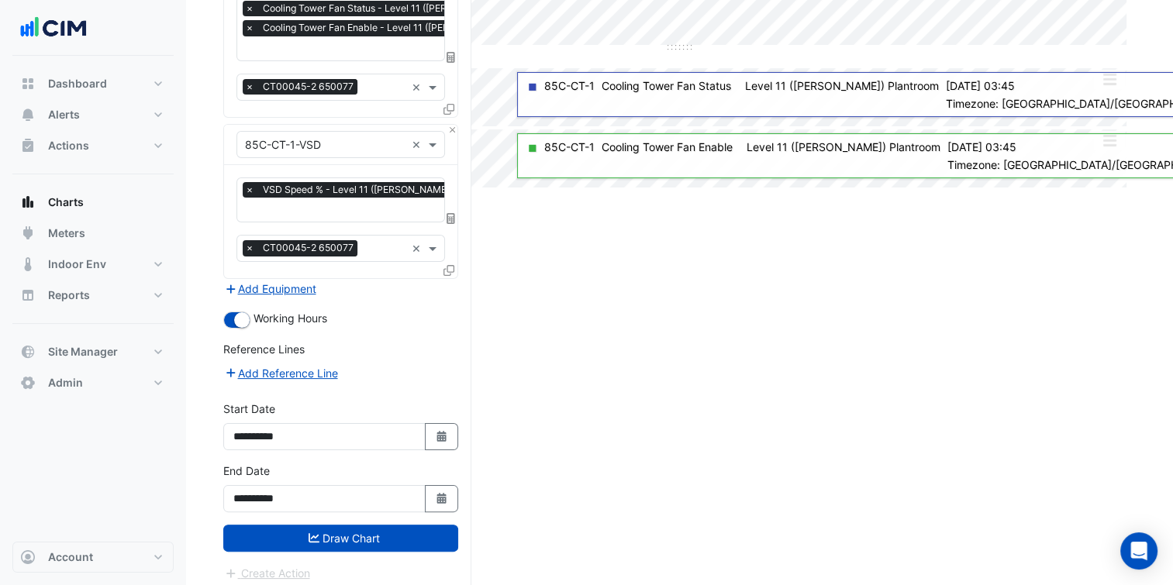
click at [382, 549] on form "Select a Site × 85 Castlereagh St × Equipment × 85C-CT-1 × Favourites × Cooling…" at bounding box center [340, 242] width 235 height 679
click at [410, 513] on div "**********" at bounding box center [341, 494] width 254 height 62
click at [403, 527] on button "Draw Chart" at bounding box center [340, 538] width 235 height 27
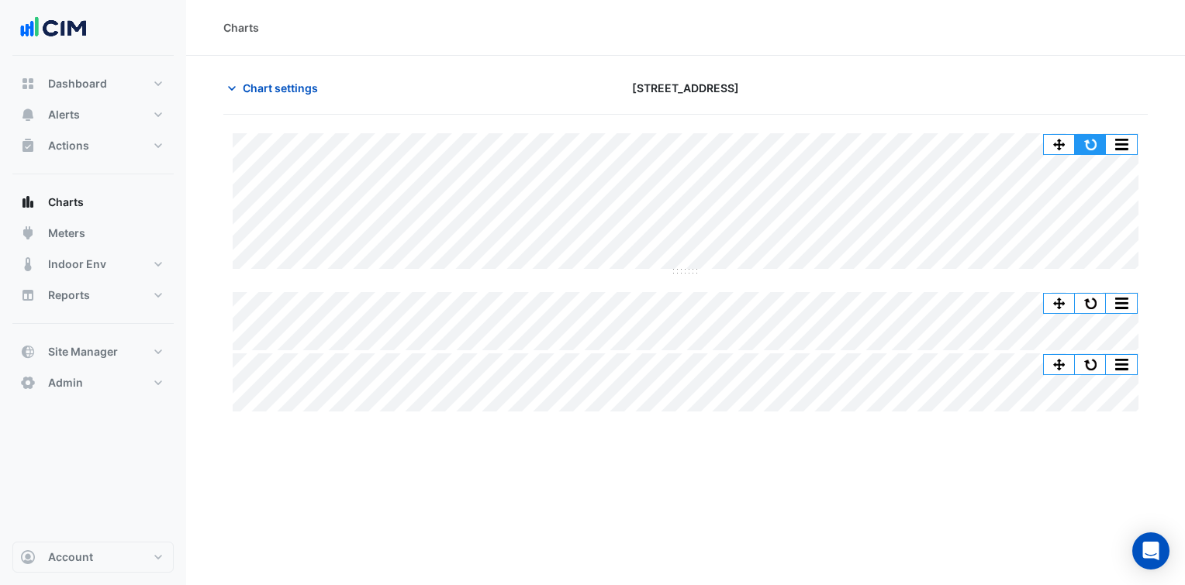
click at [1086, 146] on button "button" at bounding box center [1090, 144] width 31 height 19
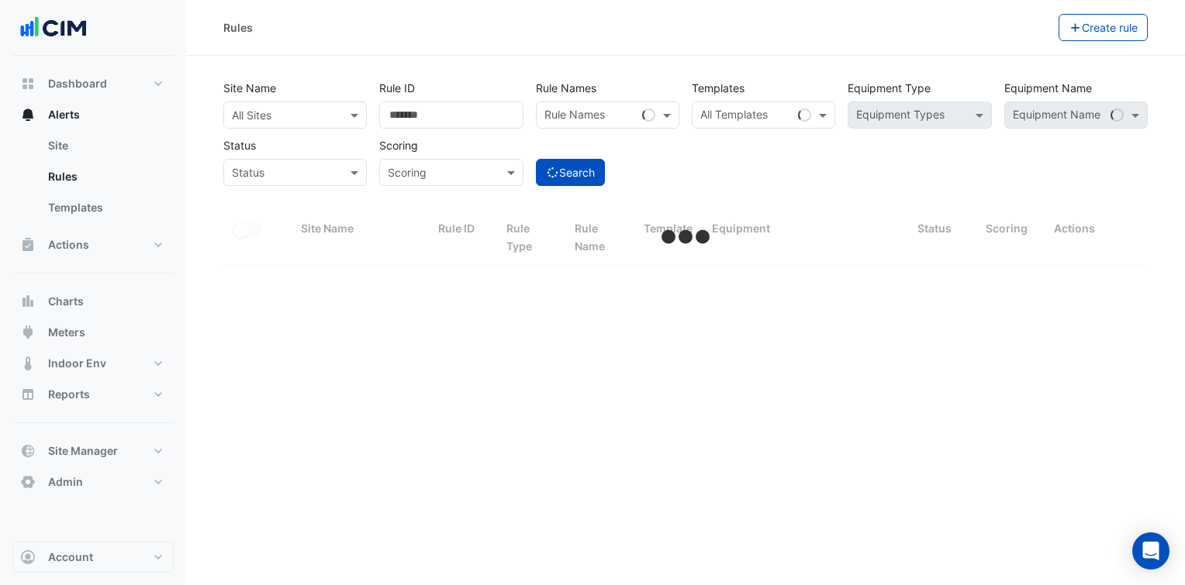
select select "***"
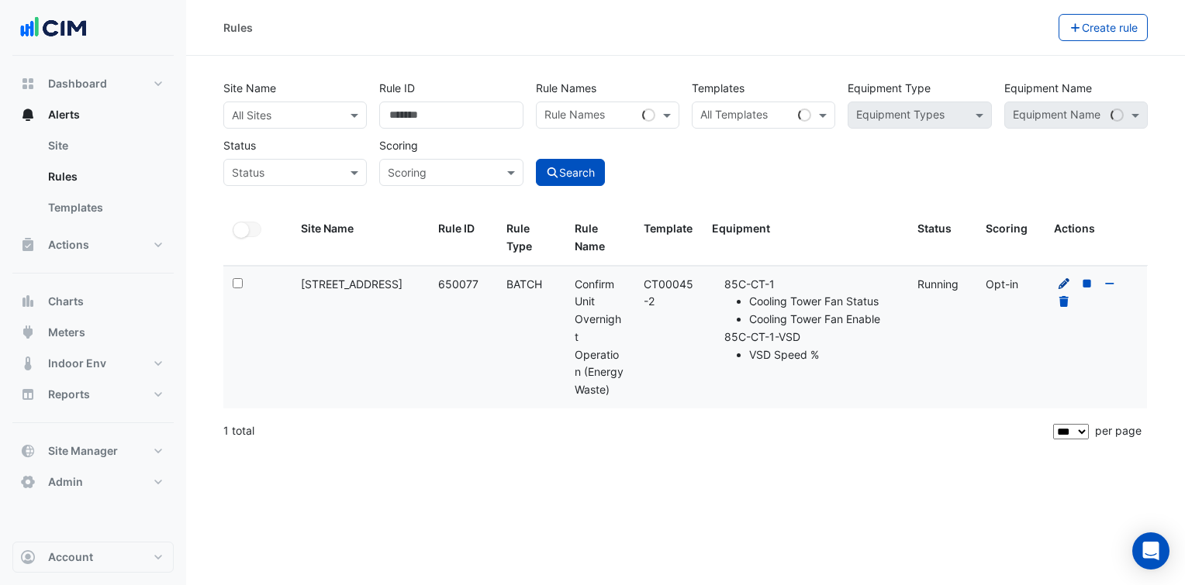
click at [1065, 285] on icon at bounding box center [1064, 283] width 14 height 11
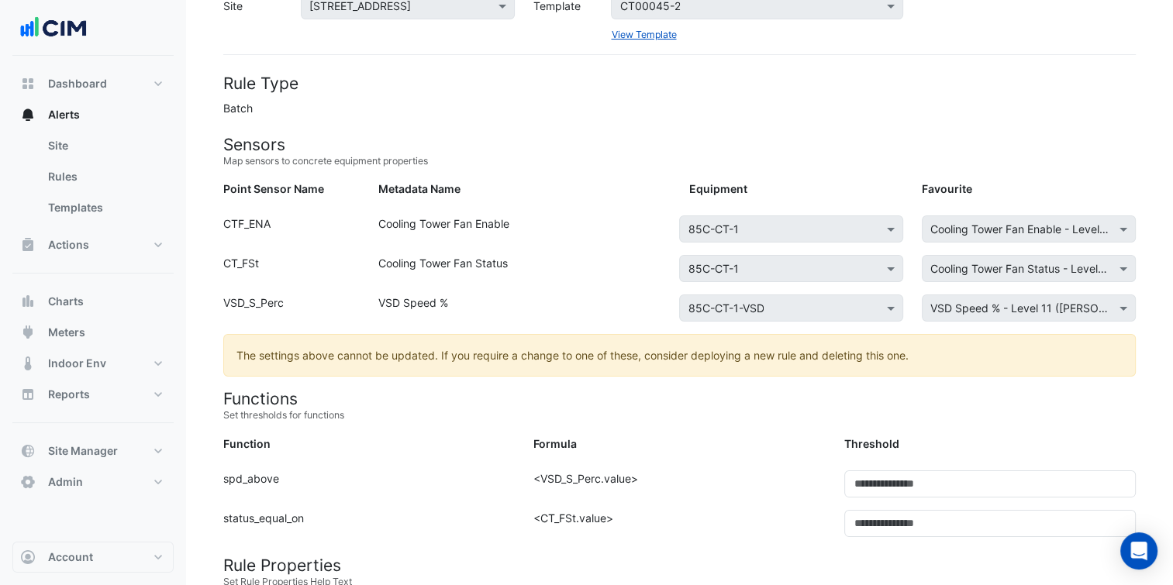
scroll to position [81, 0]
click at [562, 364] on ngb-alert "The settings above cannot be updated. If you require a change to one of these, …" at bounding box center [679, 357] width 913 height 43
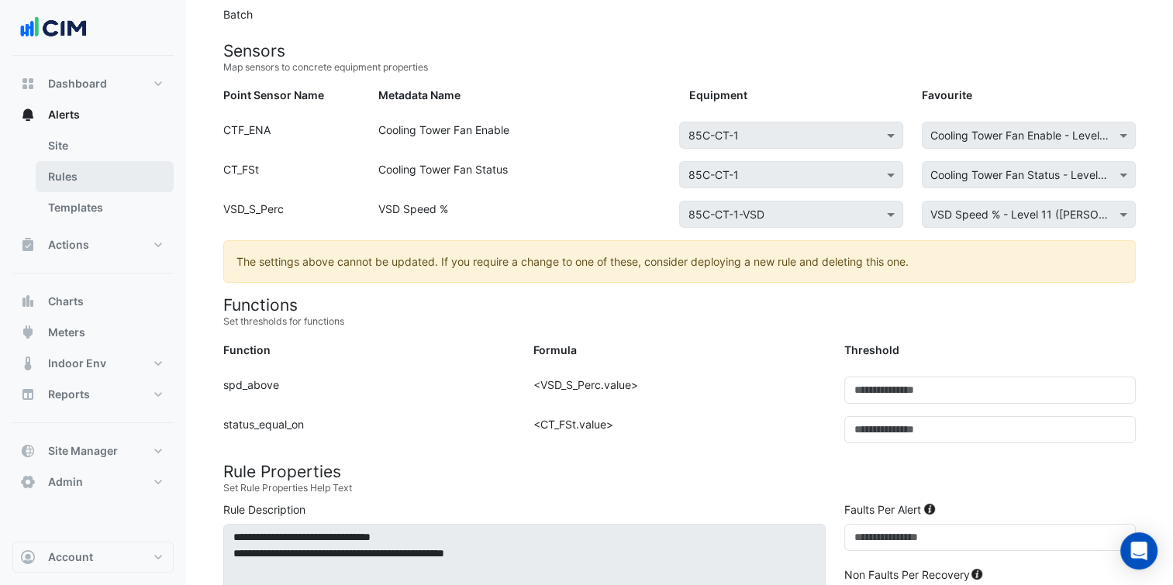
click at [64, 175] on link "Rules" at bounding box center [105, 176] width 138 height 31
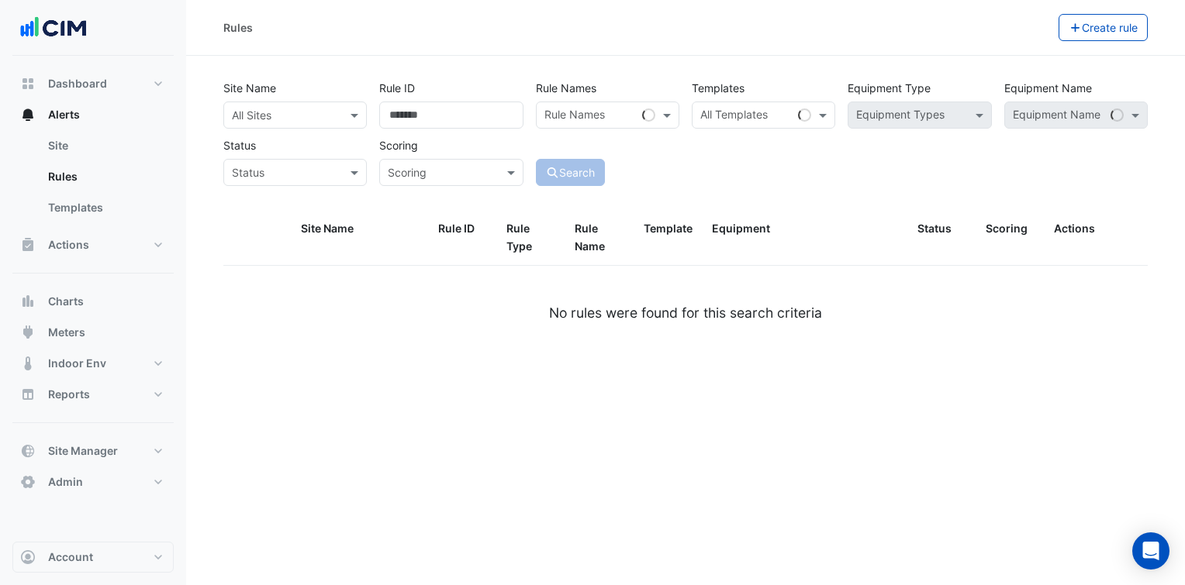
click at [315, 109] on input "text" at bounding box center [279, 116] width 95 height 16
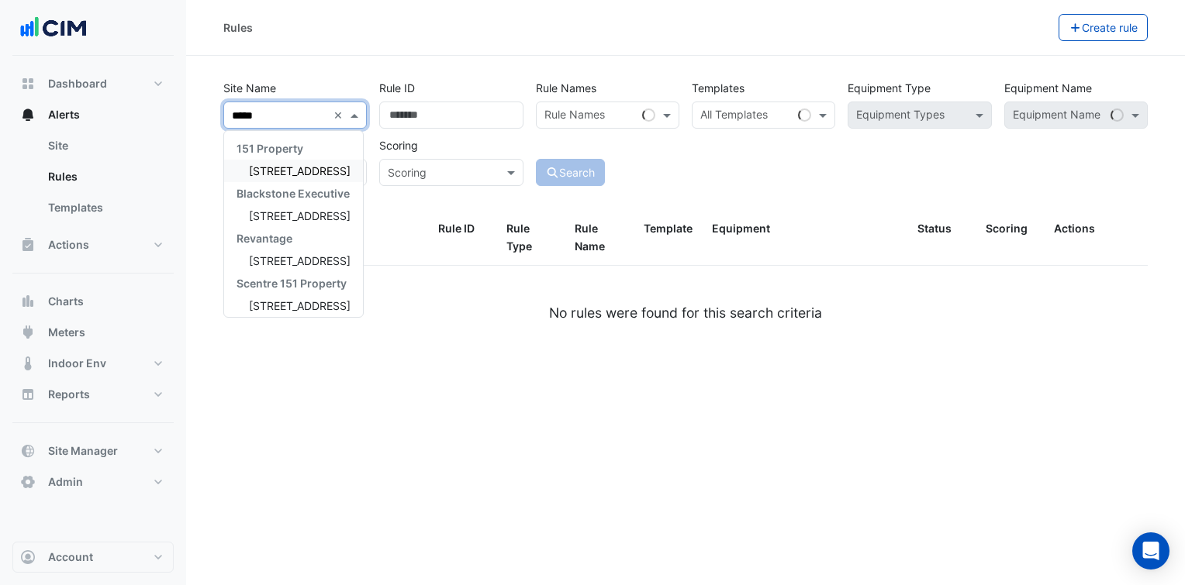
type input "******"
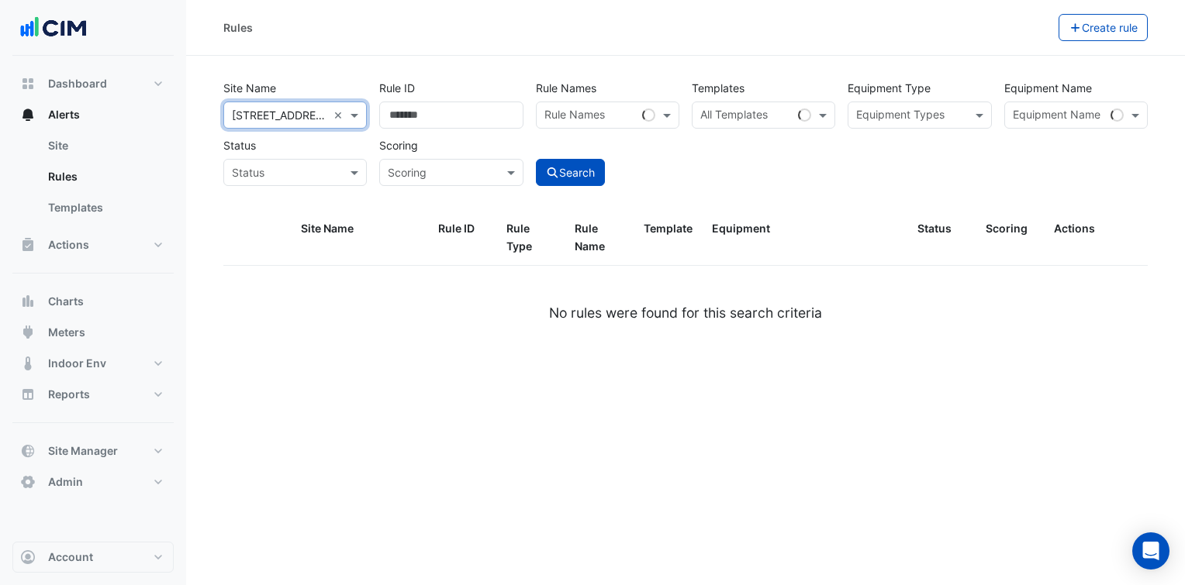
click at [920, 126] on div at bounding box center [909, 117] width 111 height 20
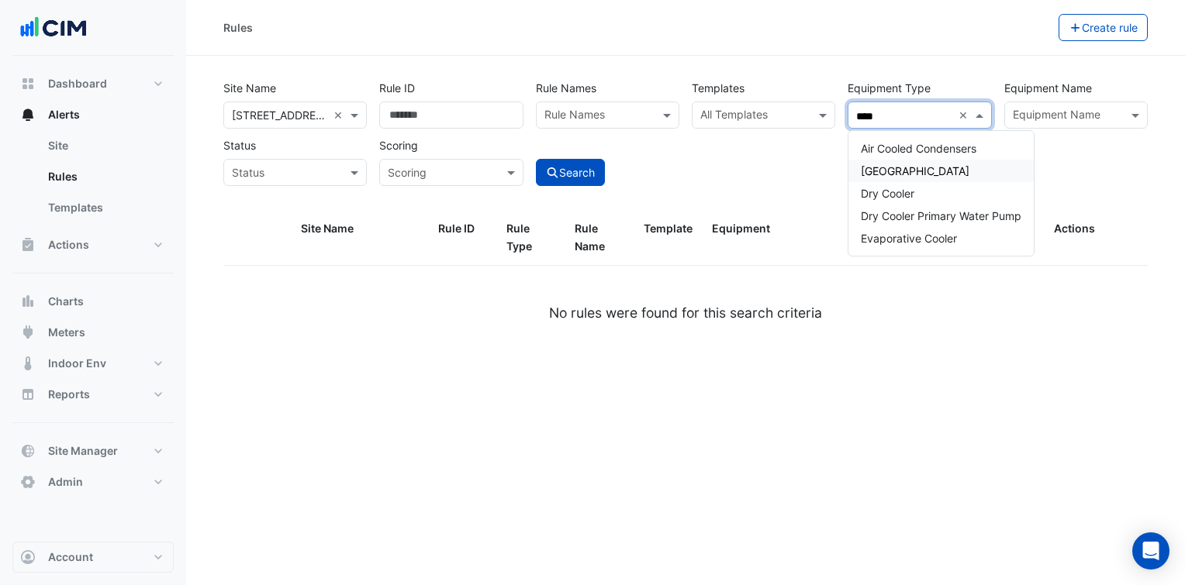
click at [947, 174] on div "[GEOGRAPHIC_DATA]" at bounding box center [940, 171] width 185 height 22
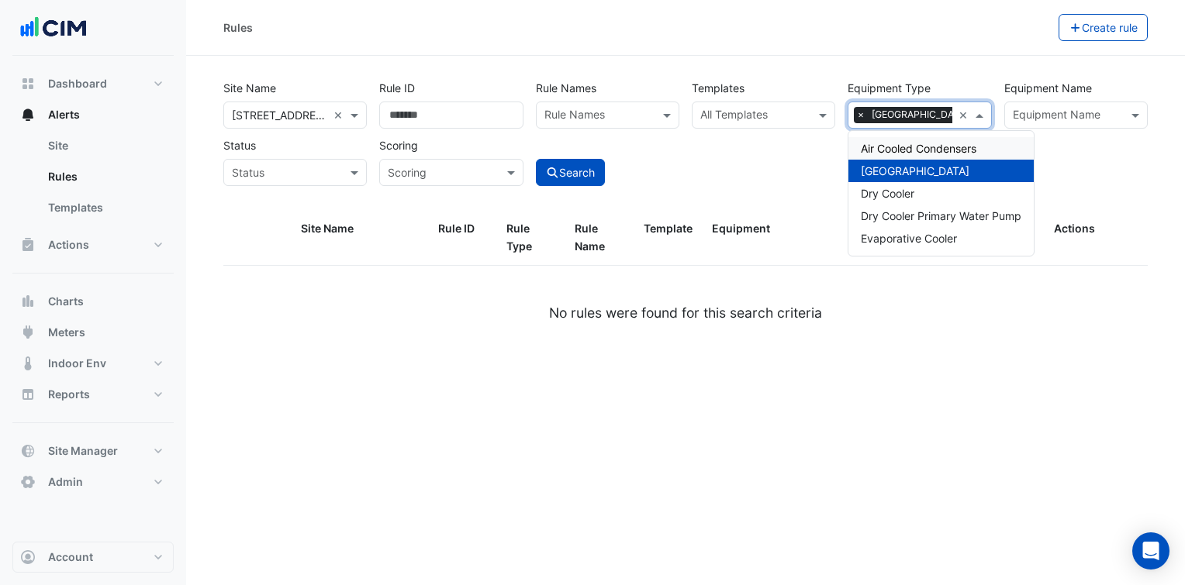
type input "****"
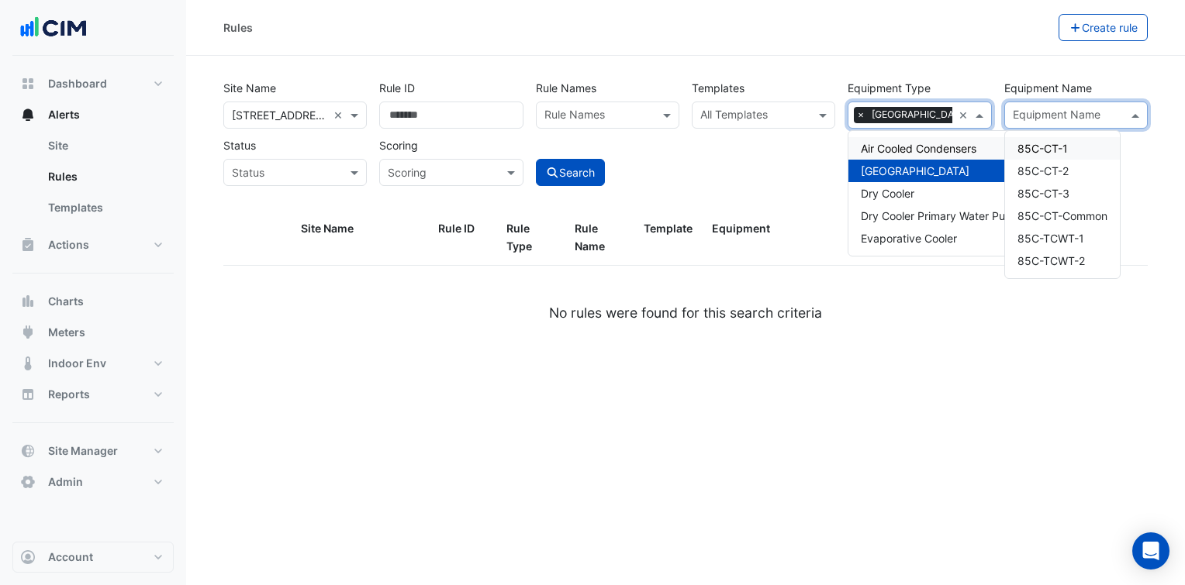
click at [1083, 122] on input "text" at bounding box center [1067, 117] width 109 height 16
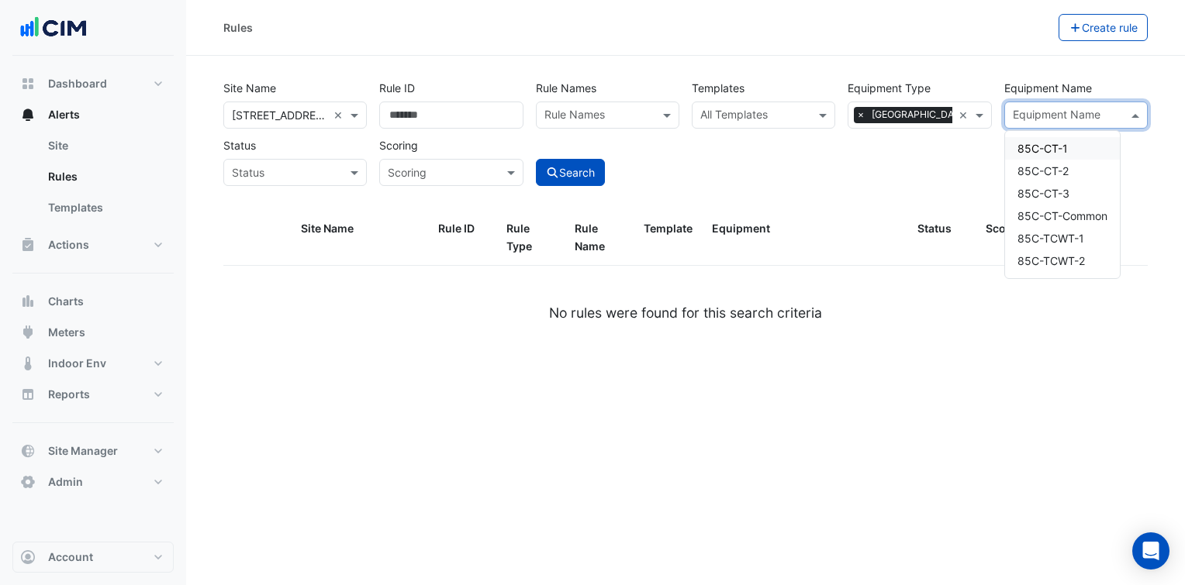
click at [1067, 142] on span "85C-CT-1" at bounding box center [1042, 148] width 50 height 13
click at [1064, 162] on div "85C-CT-2" at bounding box center [1062, 171] width 115 height 22
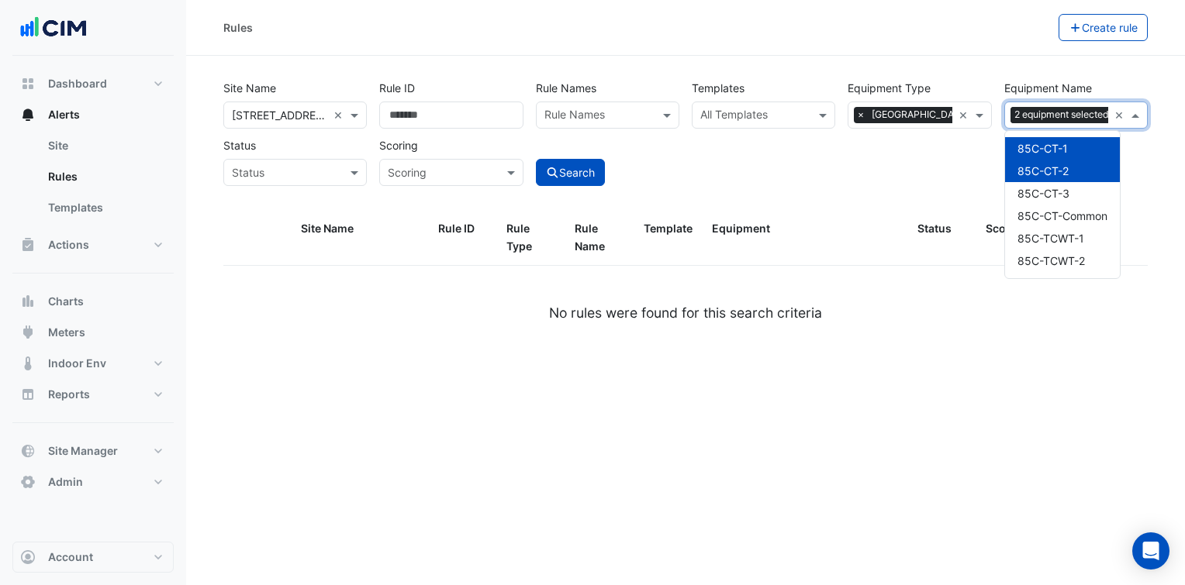
click at [882, 197] on div "Site Name All Sites × [STREET_ADDRESS] × Rule ID Rule Names Rule Names Template…" at bounding box center [685, 142] width 943 height 136
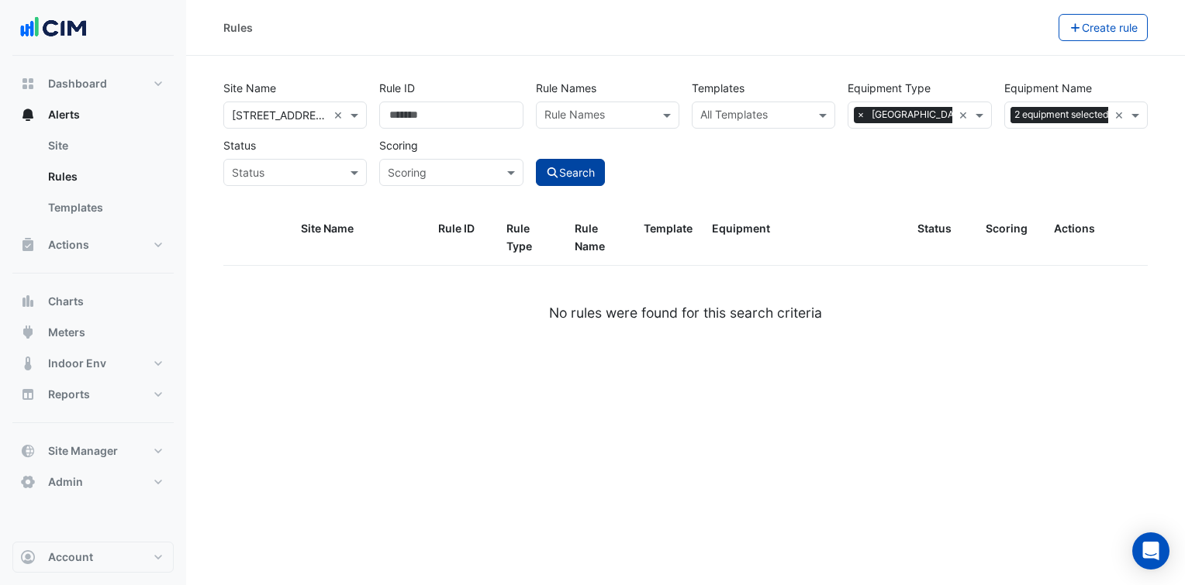
click at [544, 170] on button "Search" at bounding box center [571, 172] width 70 height 27
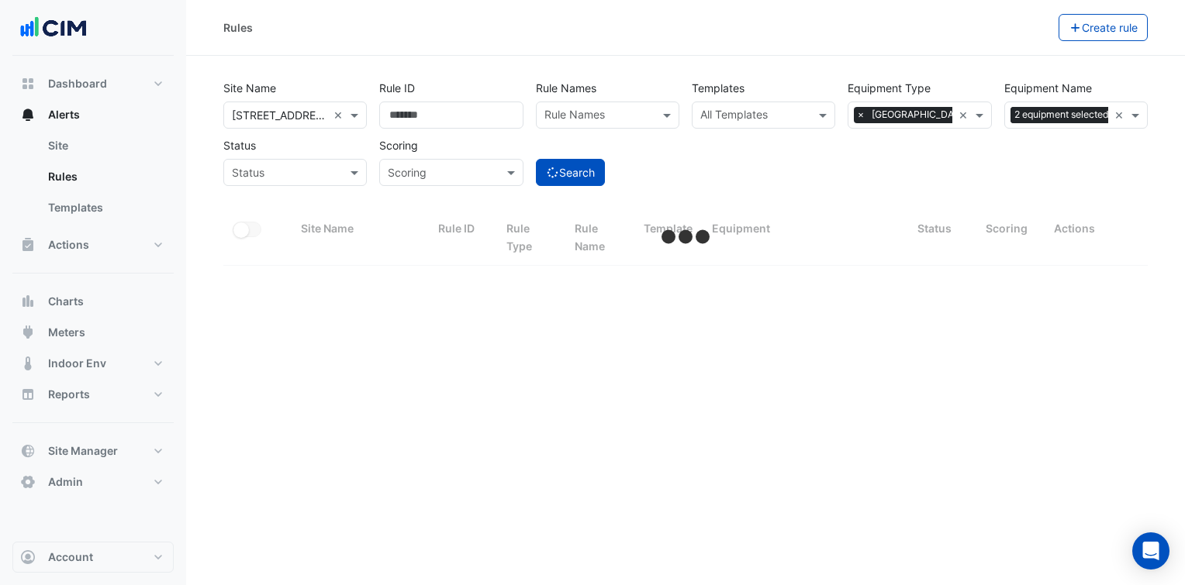
select select "***"
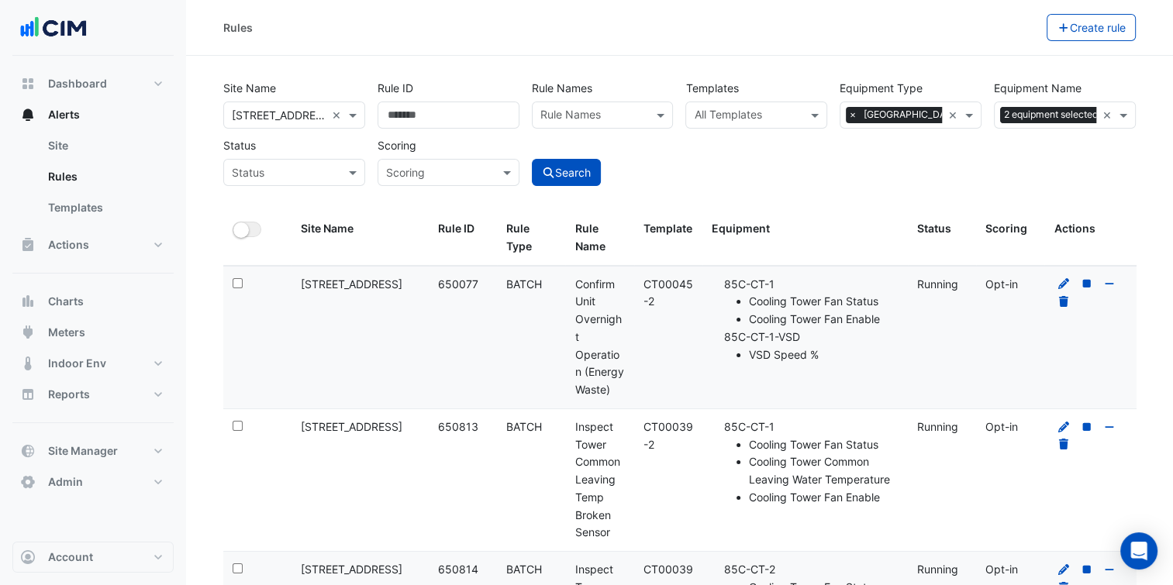
click at [596, 124] on div at bounding box center [592, 117] width 109 height 20
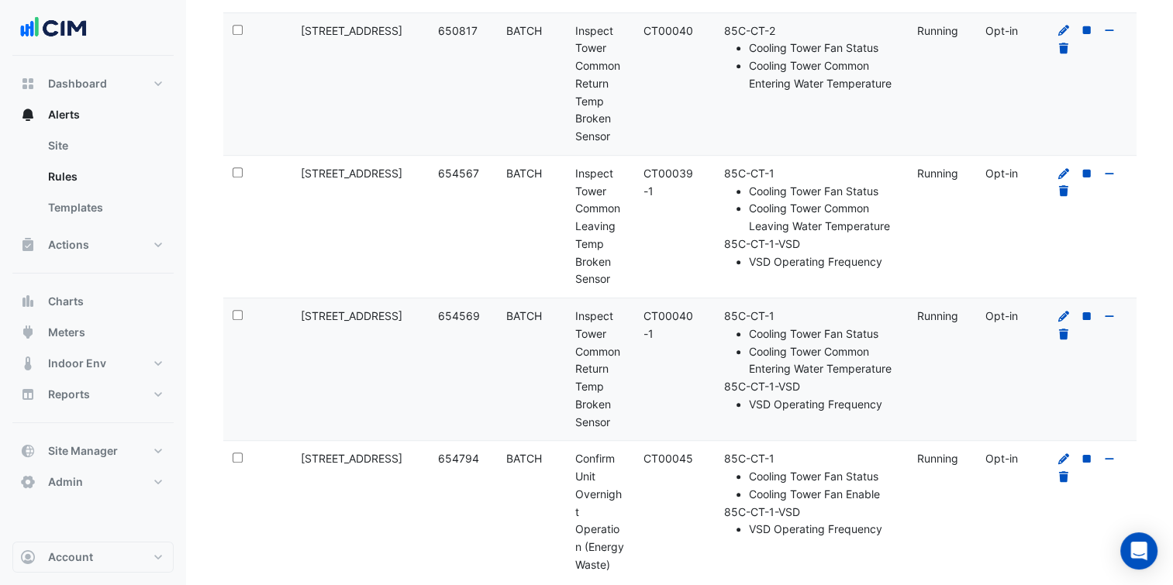
scroll to position [864, 0]
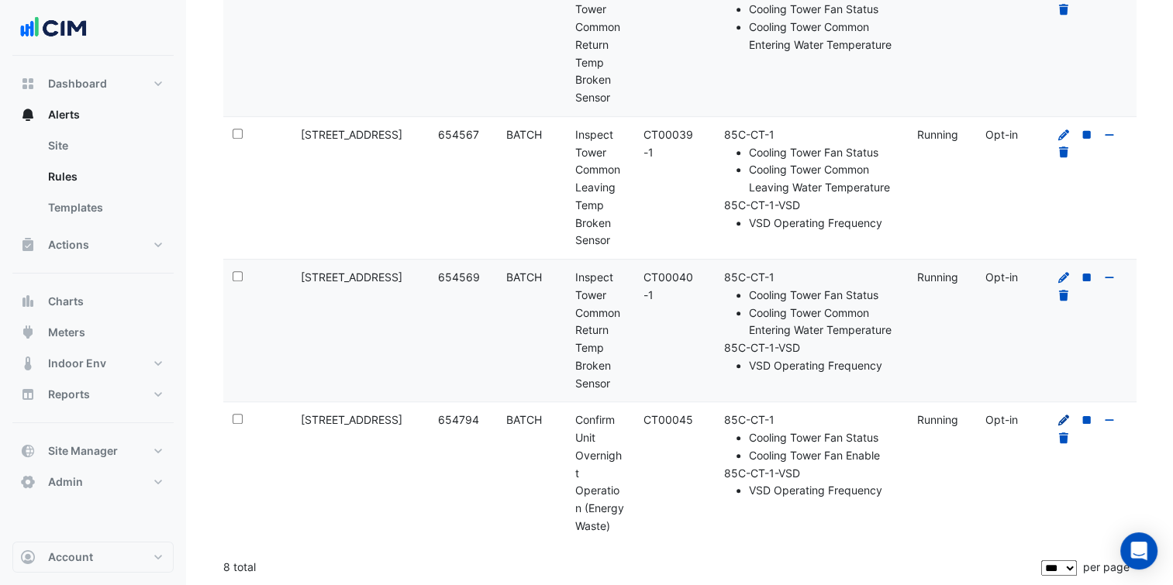
click at [1064, 416] on icon at bounding box center [1064, 420] width 11 height 11
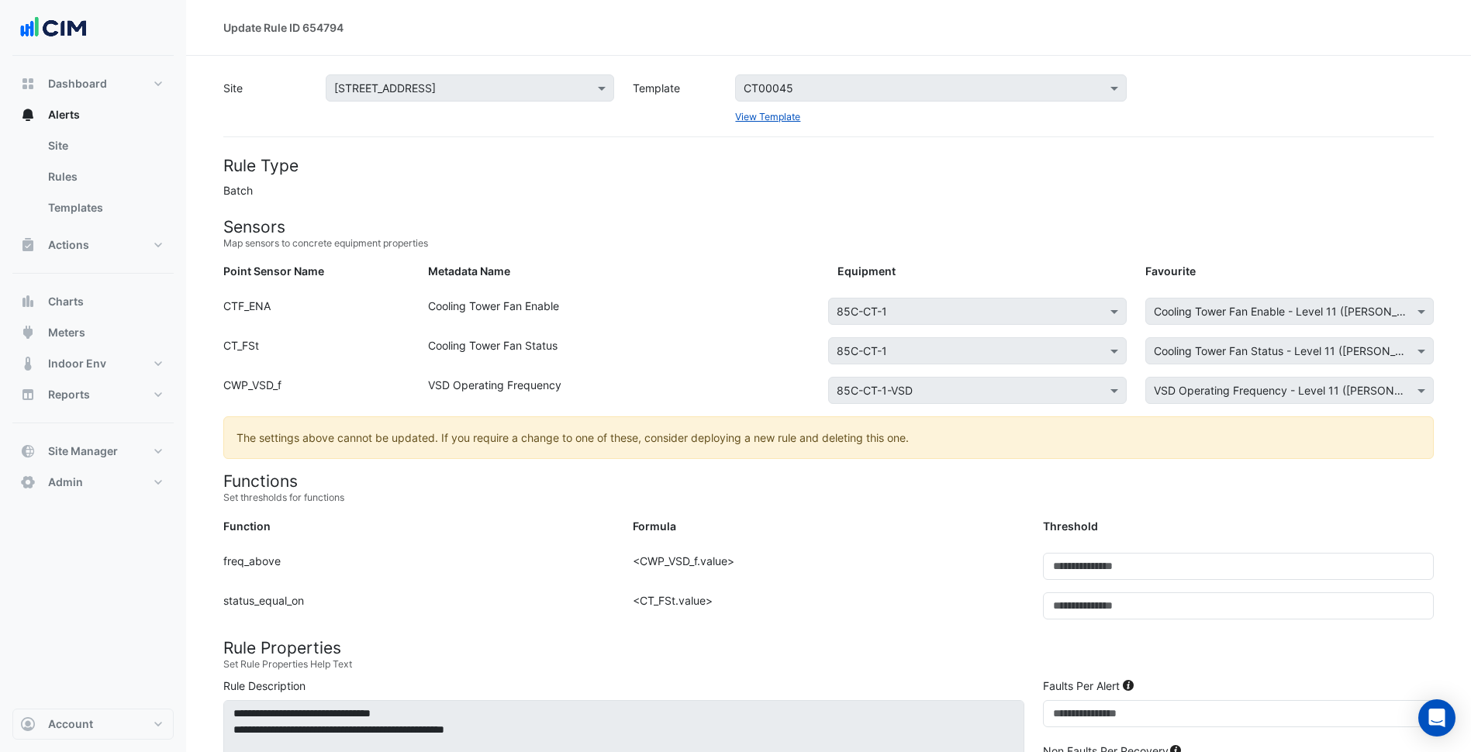
click at [774, 297] on form "Rule Type Batch Sensors Map sensors to concrete equipment properties Point Sens…" at bounding box center [828, 711] width 1211 height 1110
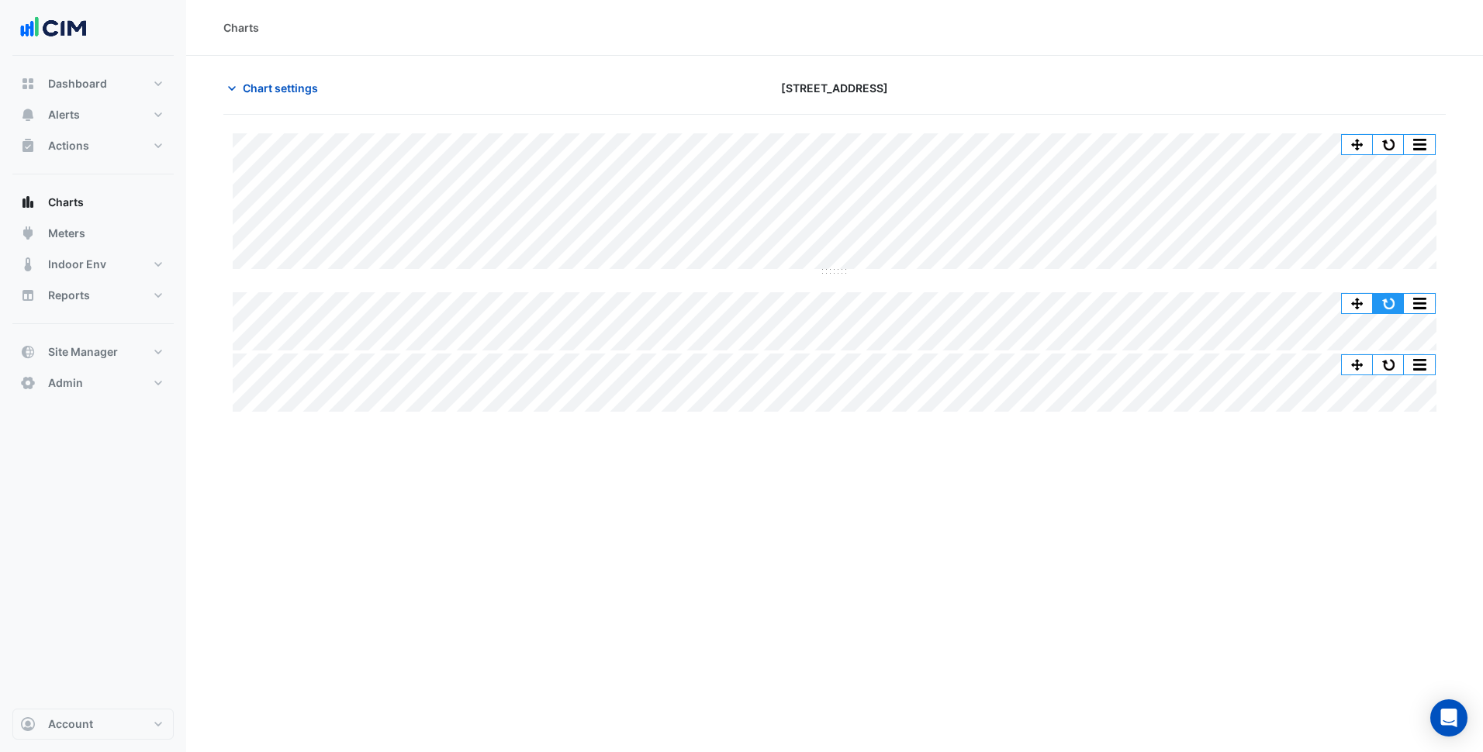
click at [1390, 307] on button "button" at bounding box center [1388, 303] width 31 height 19
